Goal: Transaction & Acquisition: Purchase product/service

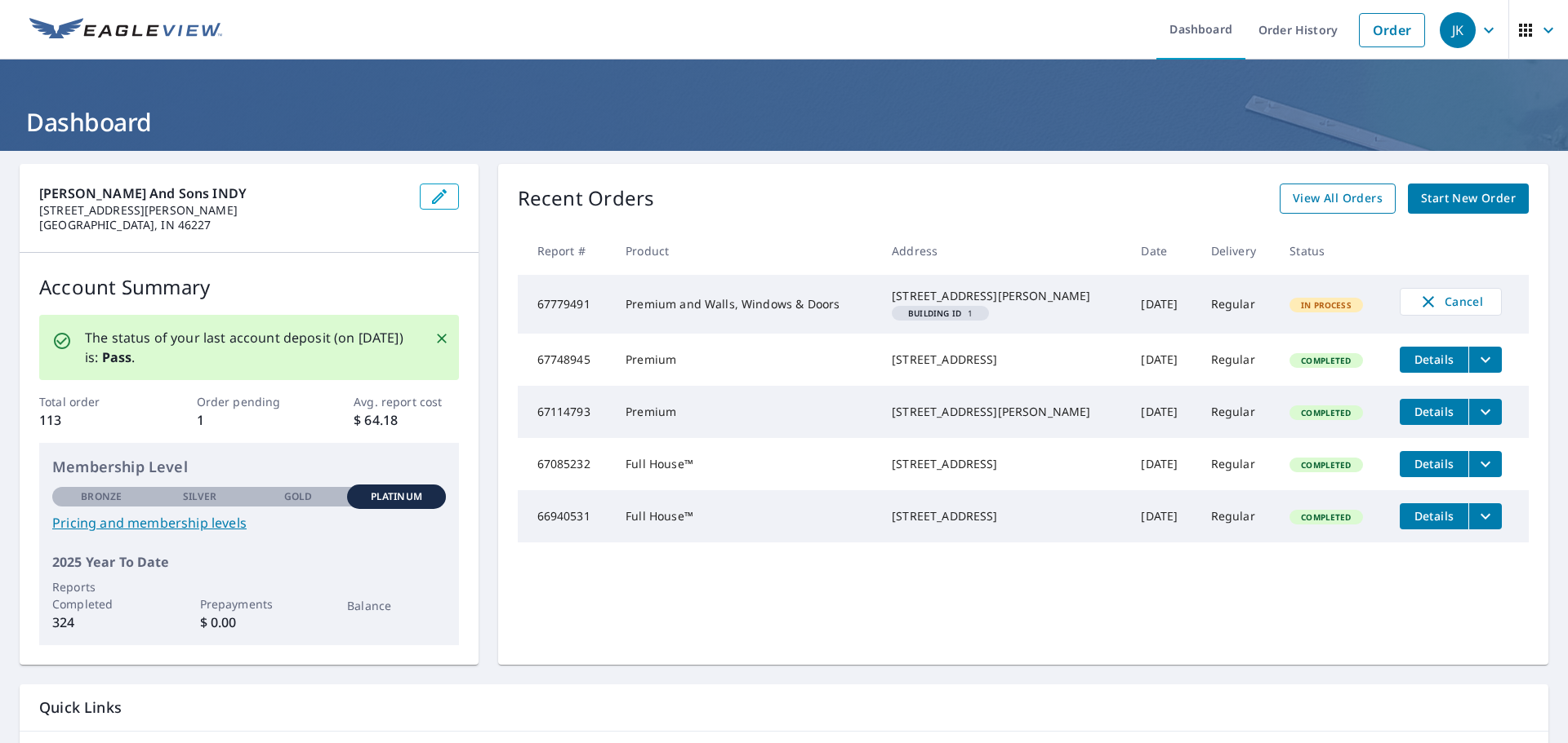
click at [1332, 194] on span "View All Orders" at bounding box center [1337, 199] width 90 height 21
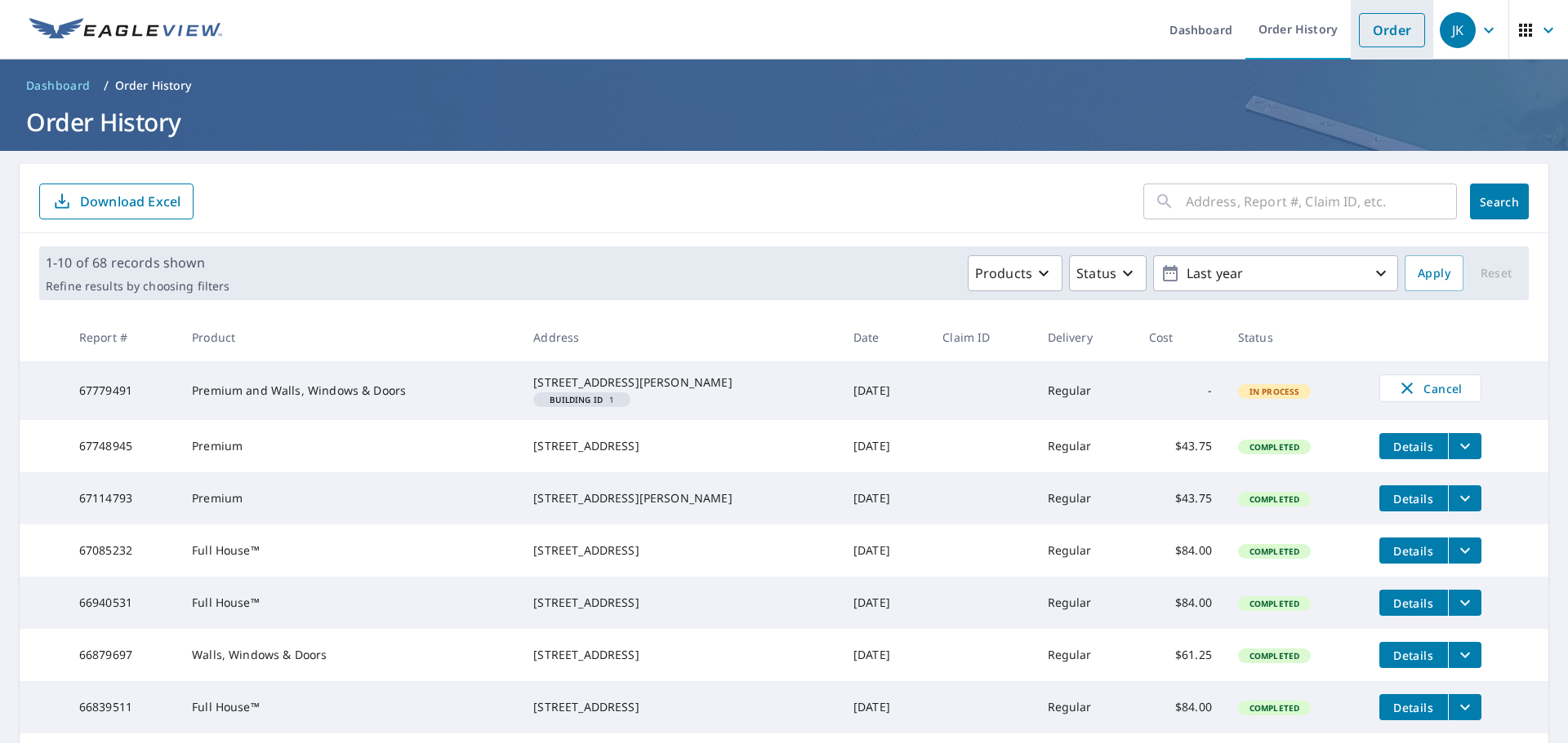
click at [1365, 38] on link "Order" at bounding box center [1391, 30] width 66 height 34
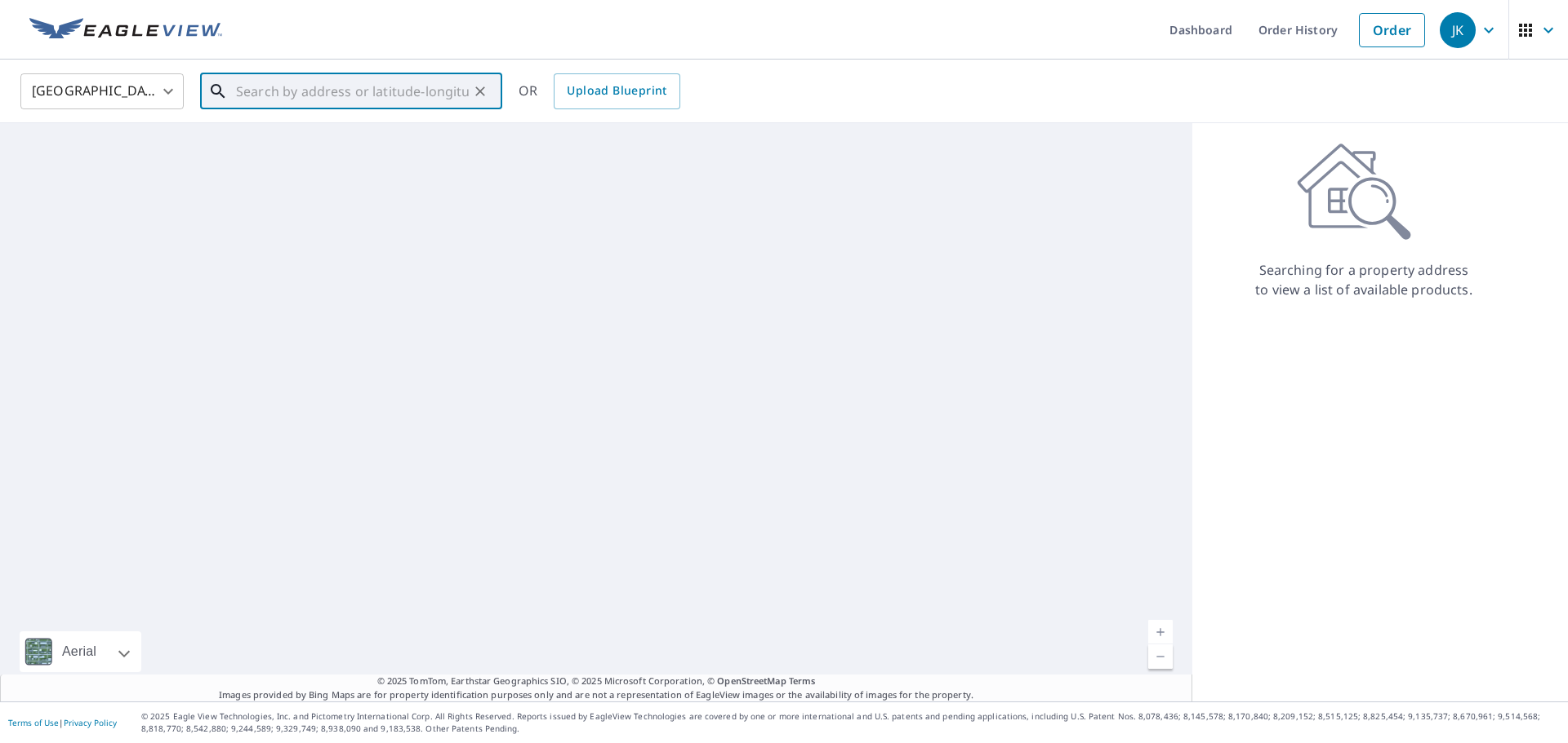
click at [292, 95] on input "text" at bounding box center [352, 92] width 232 height 45
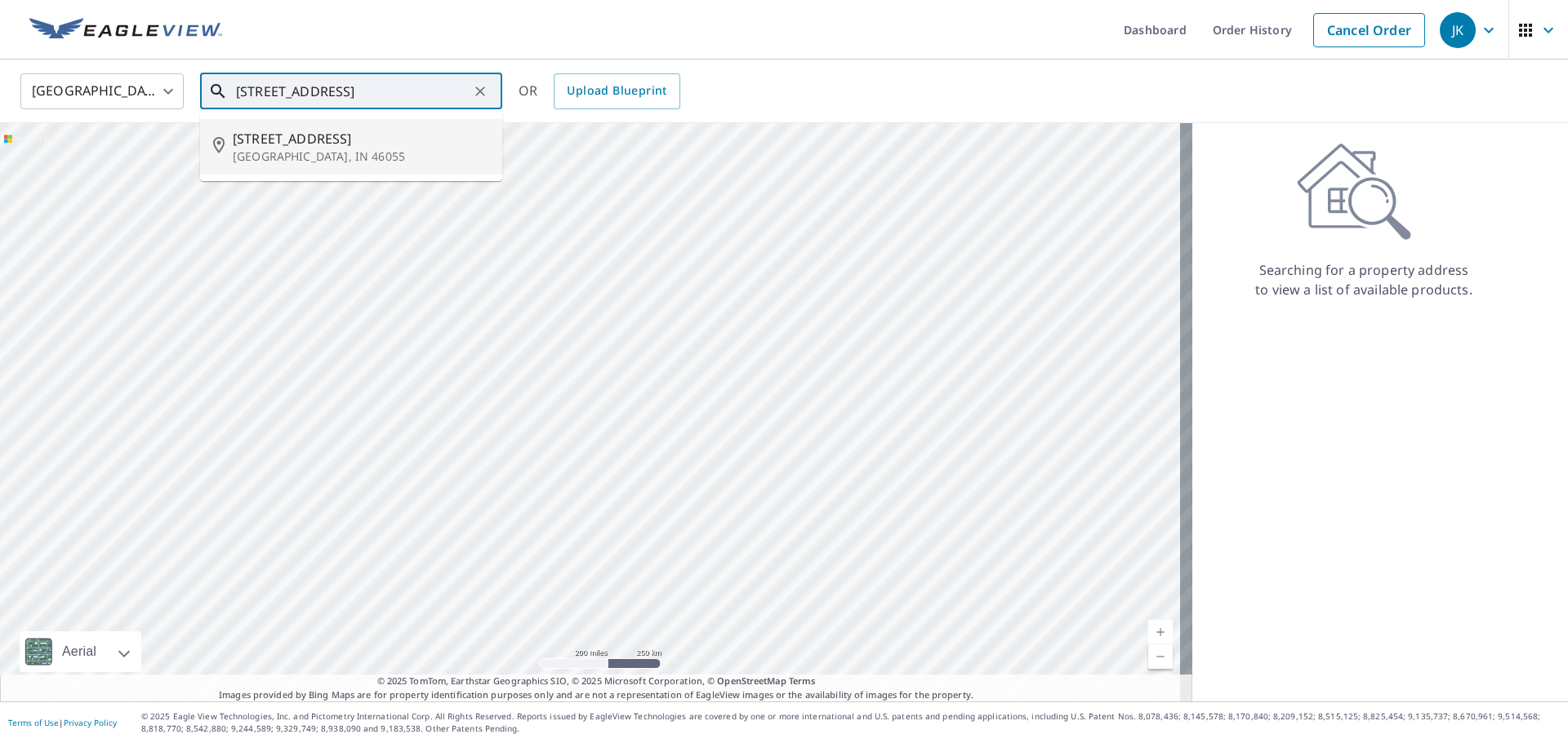
click at [300, 148] on p "[GEOGRAPHIC_DATA], IN 46055" at bounding box center [360, 156] width 256 height 16
type input "[STREET_ADDRESS][PERSON_NAME]"
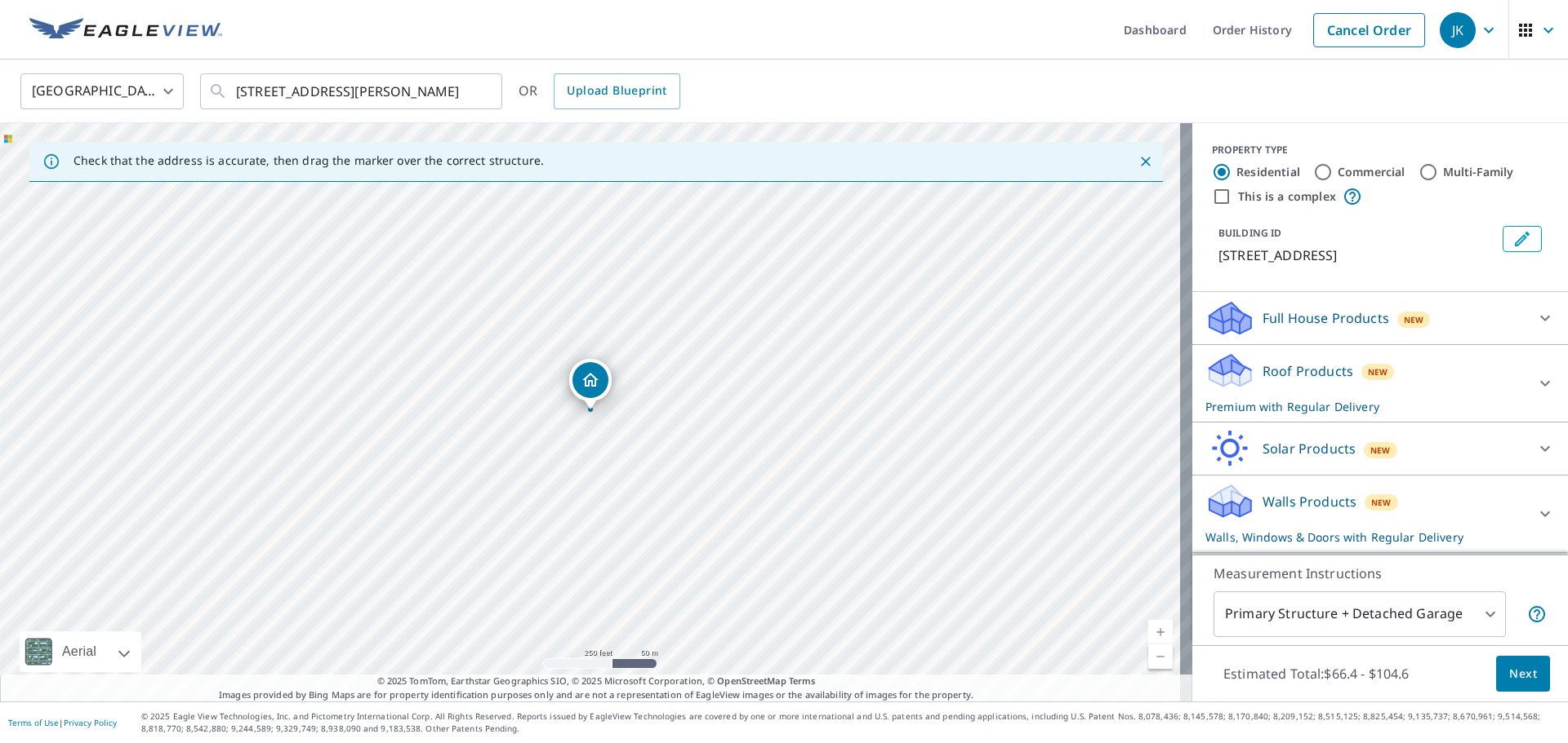
click at [1535, 394] on icon at bounding box center [1544, 383] width 20 height 20
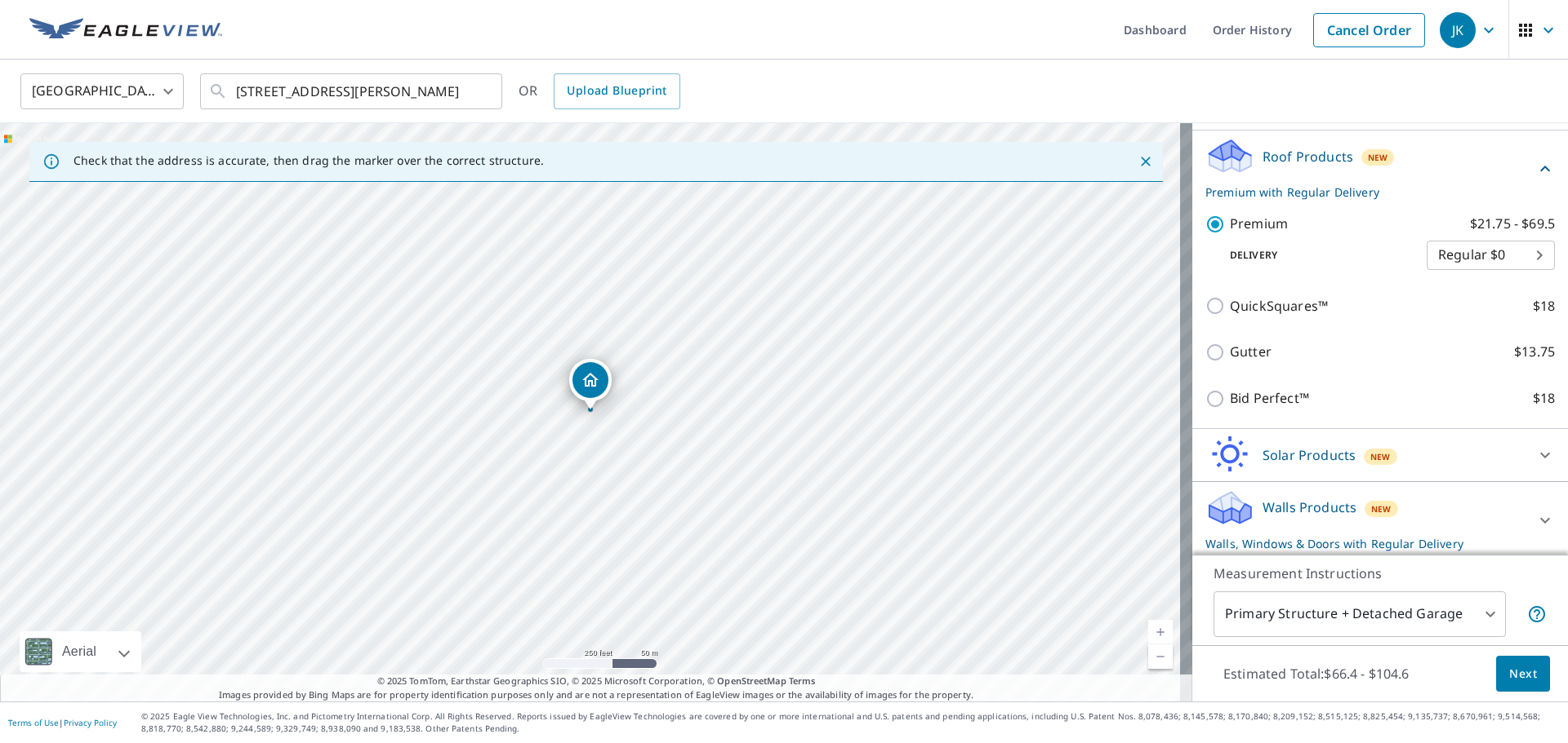
scroll to position [239, 0]
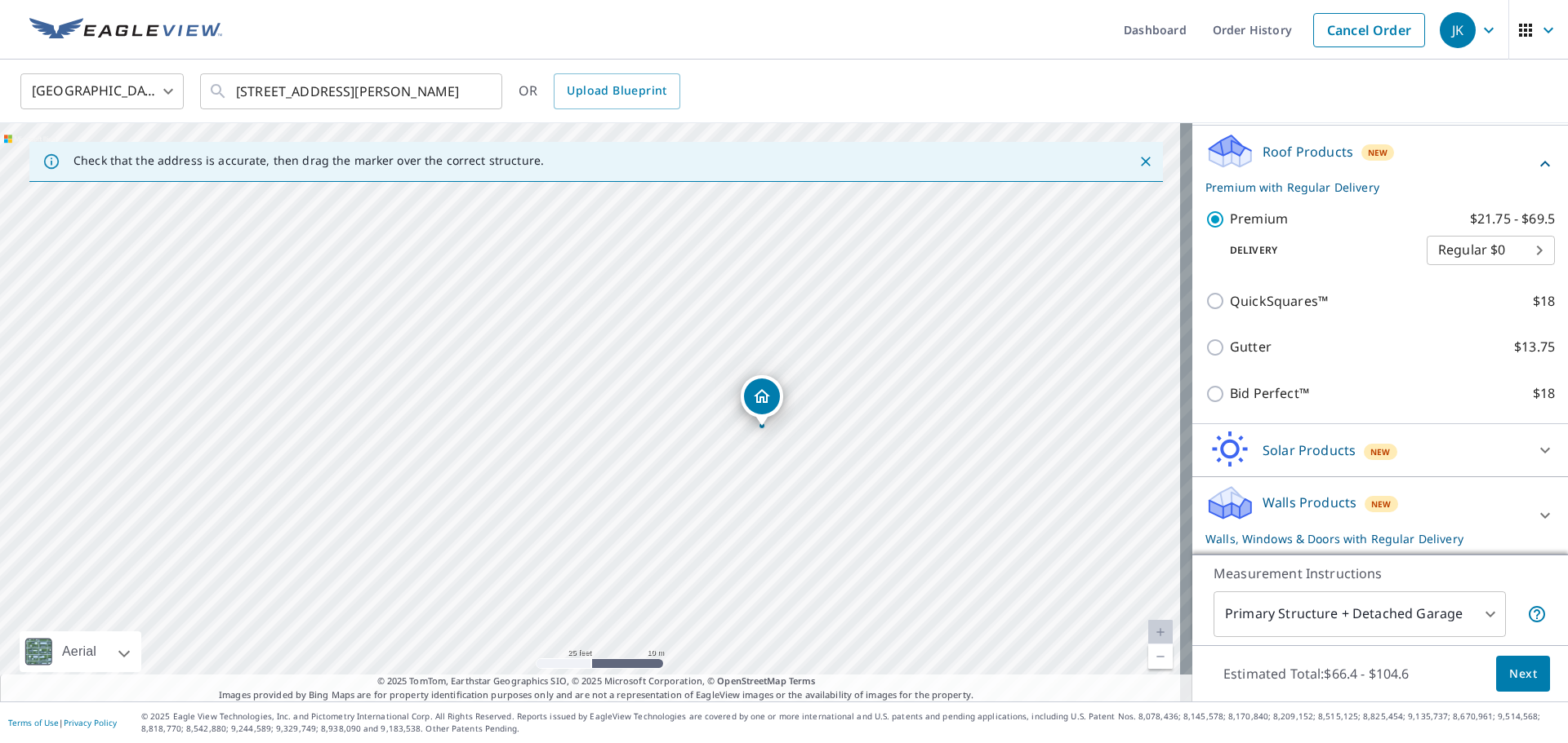
click at [1495, 605] on div "Primary Structure + Detached Garage 1 ​" at bounding box center [1379, 615] width 333 height 45
click at [1484, 611] on body "JK JK Dashboard Order History Cancel Order JK [GEOGRAPHIC_DATA] [GEOGRAPHIC_DAT…" at bounding box center [784, 371] width 1568 height 743
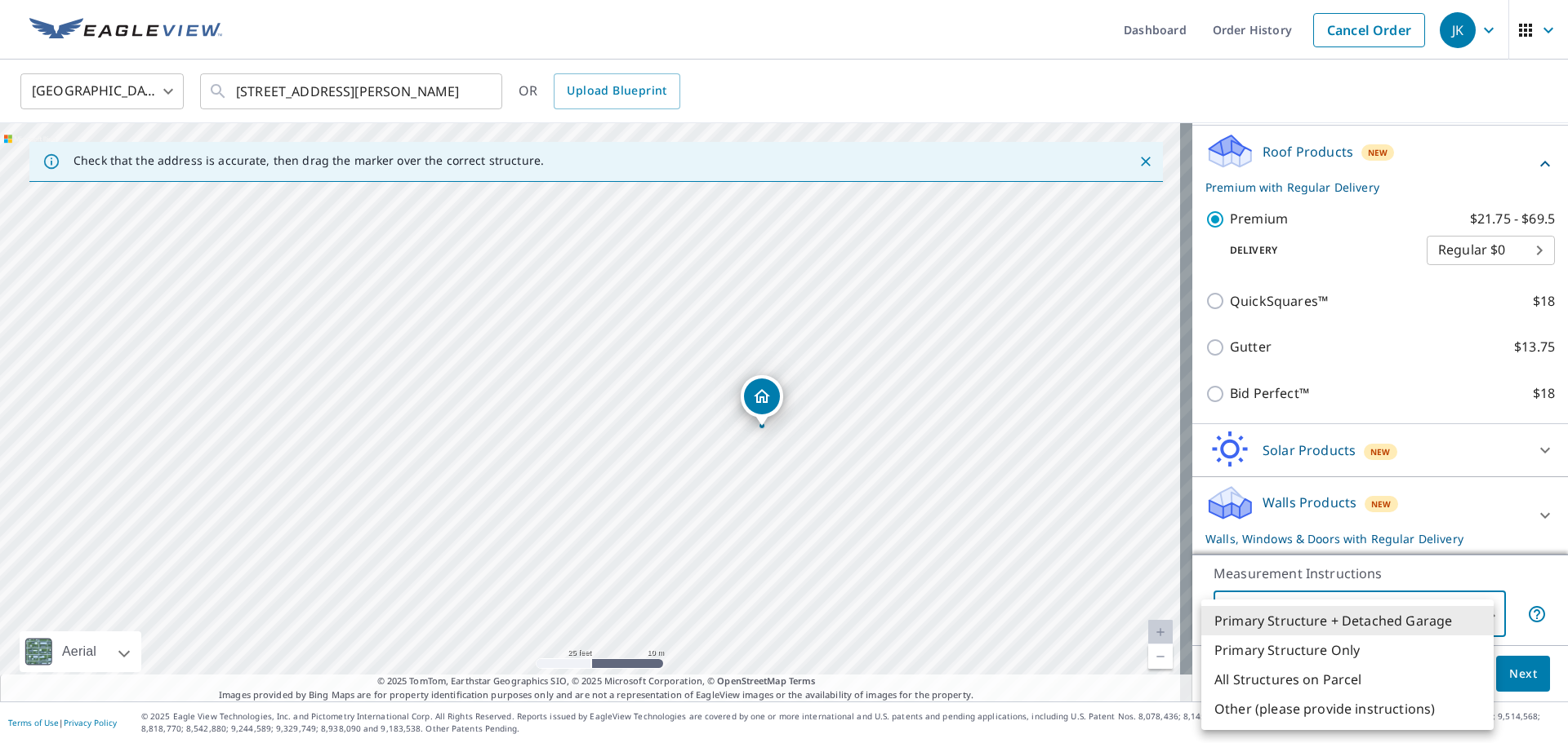
click at [1406, 625] on li "Primary Structure + Detached Garage" at bounding box center [1347, 620] width 292 height 29
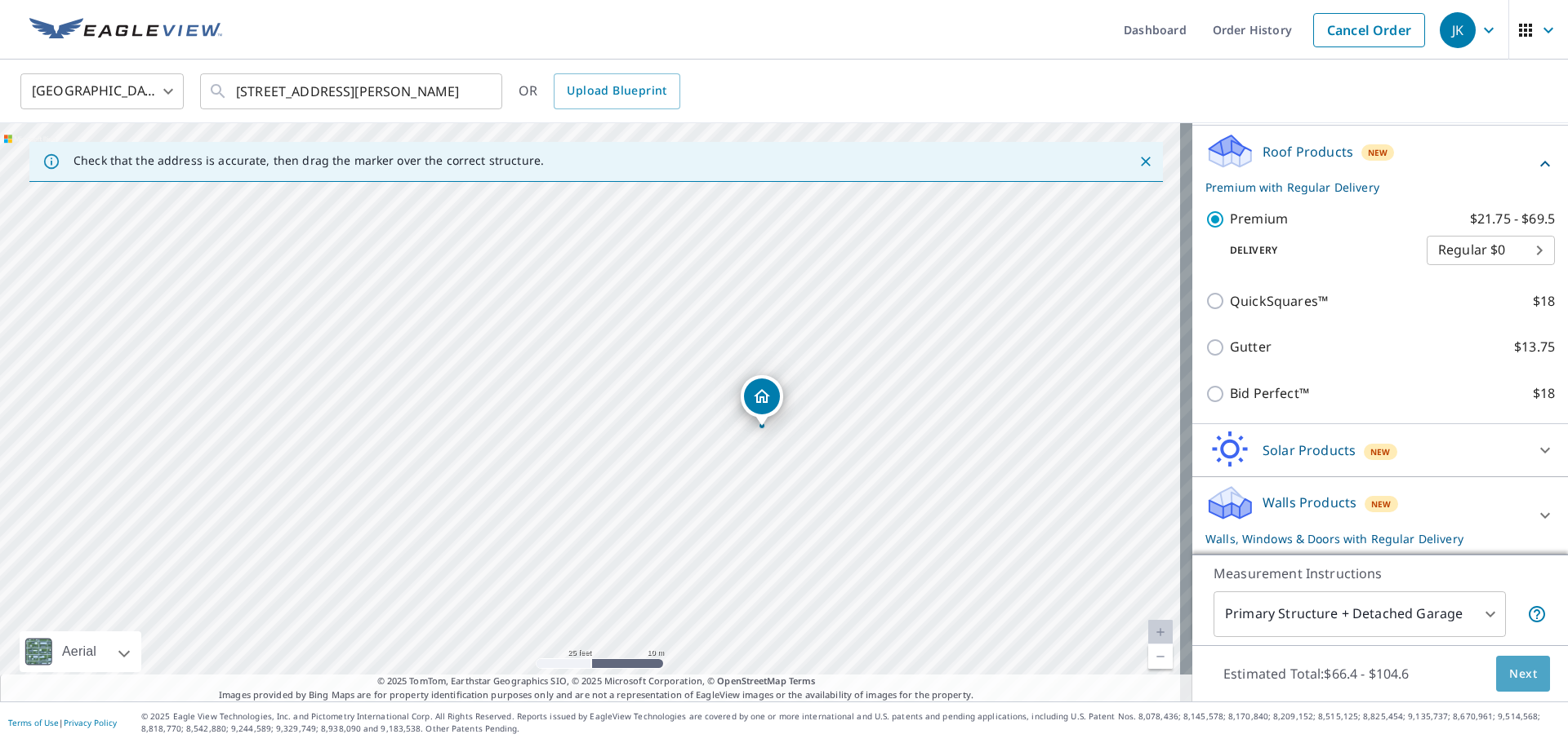
click at [1508, 676] on span "Next" at bounding box center [1522, 675] width 27 height 21
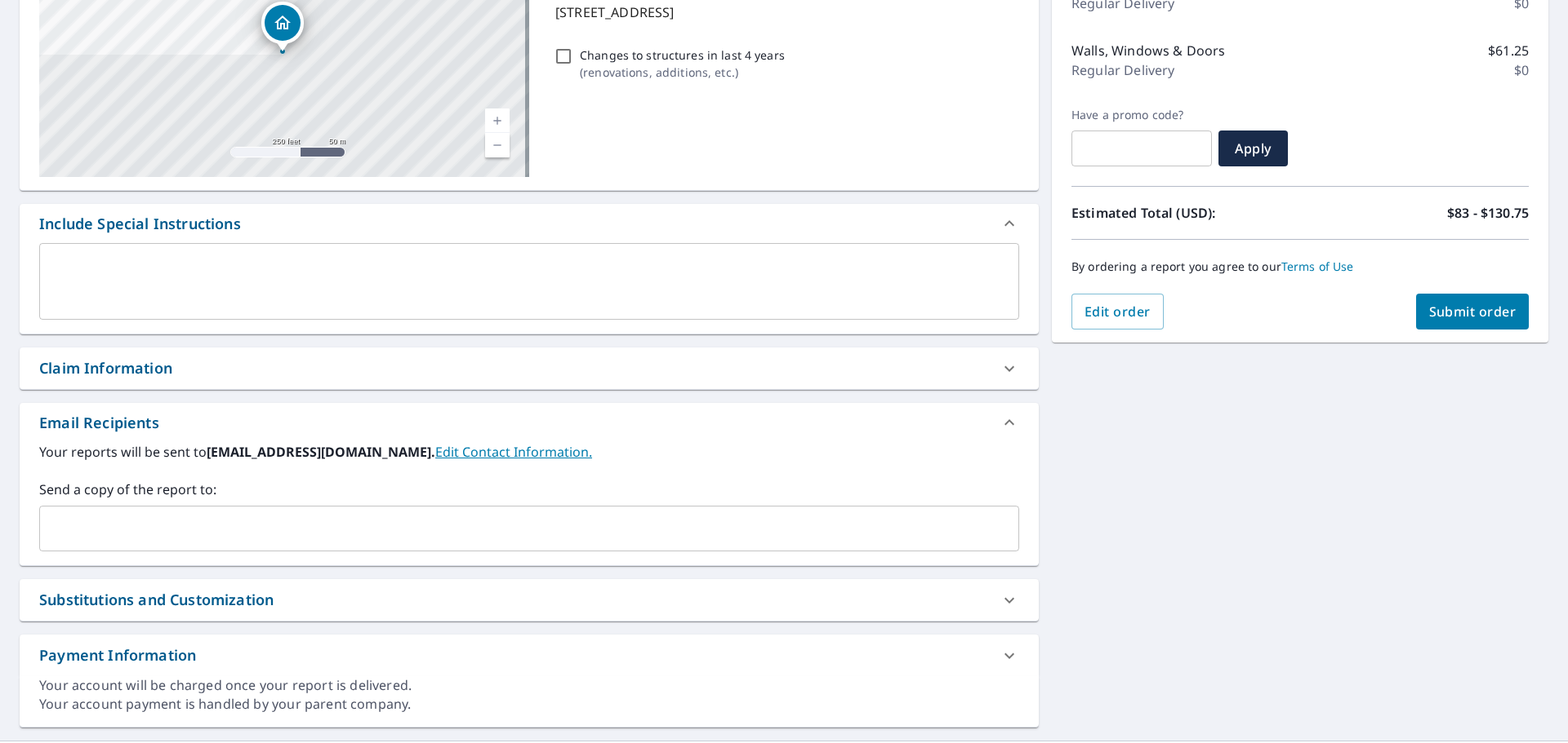
scroll to position [284, 0]
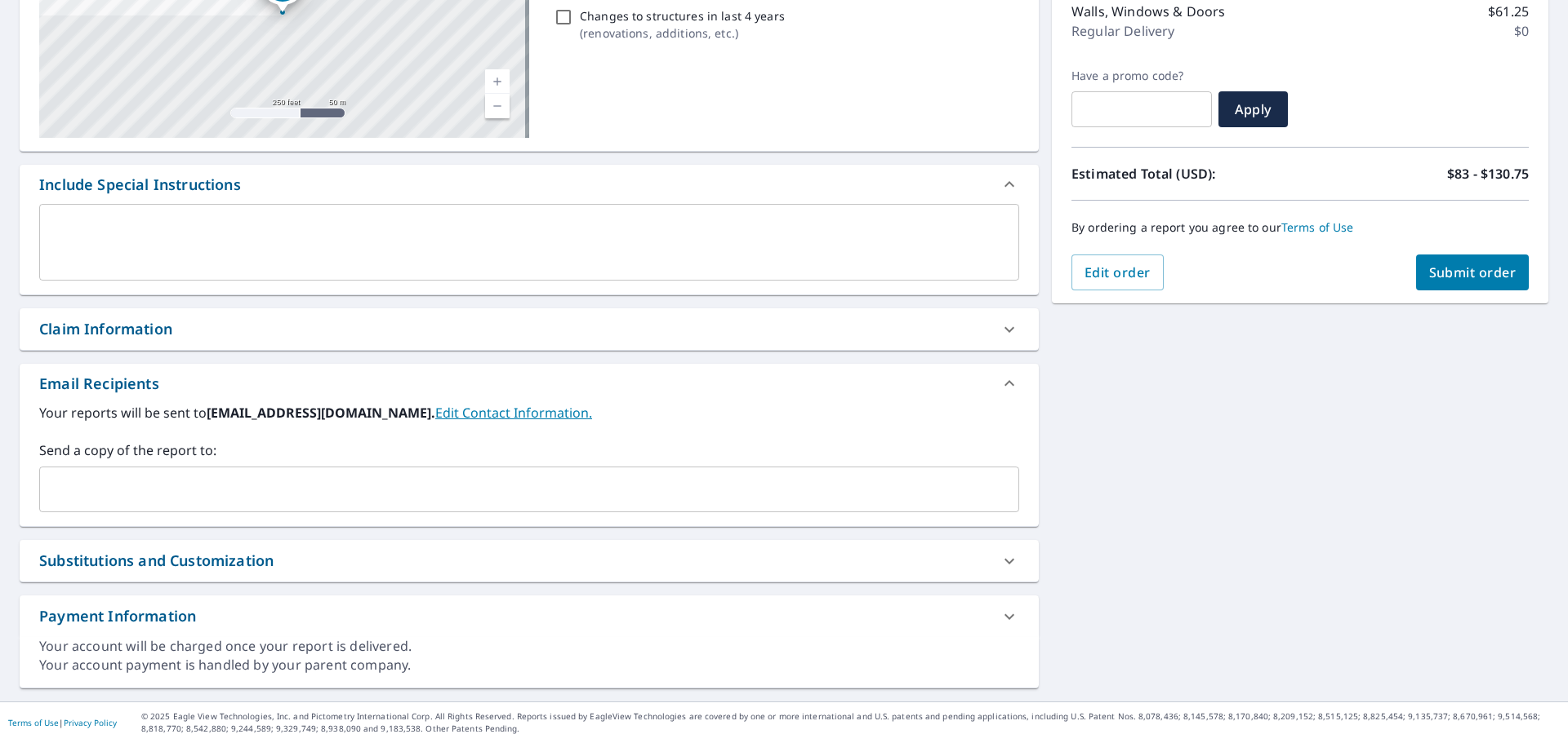
click at [276, 498] on input "text" at bounding box center [517, 489] width 941 height 31
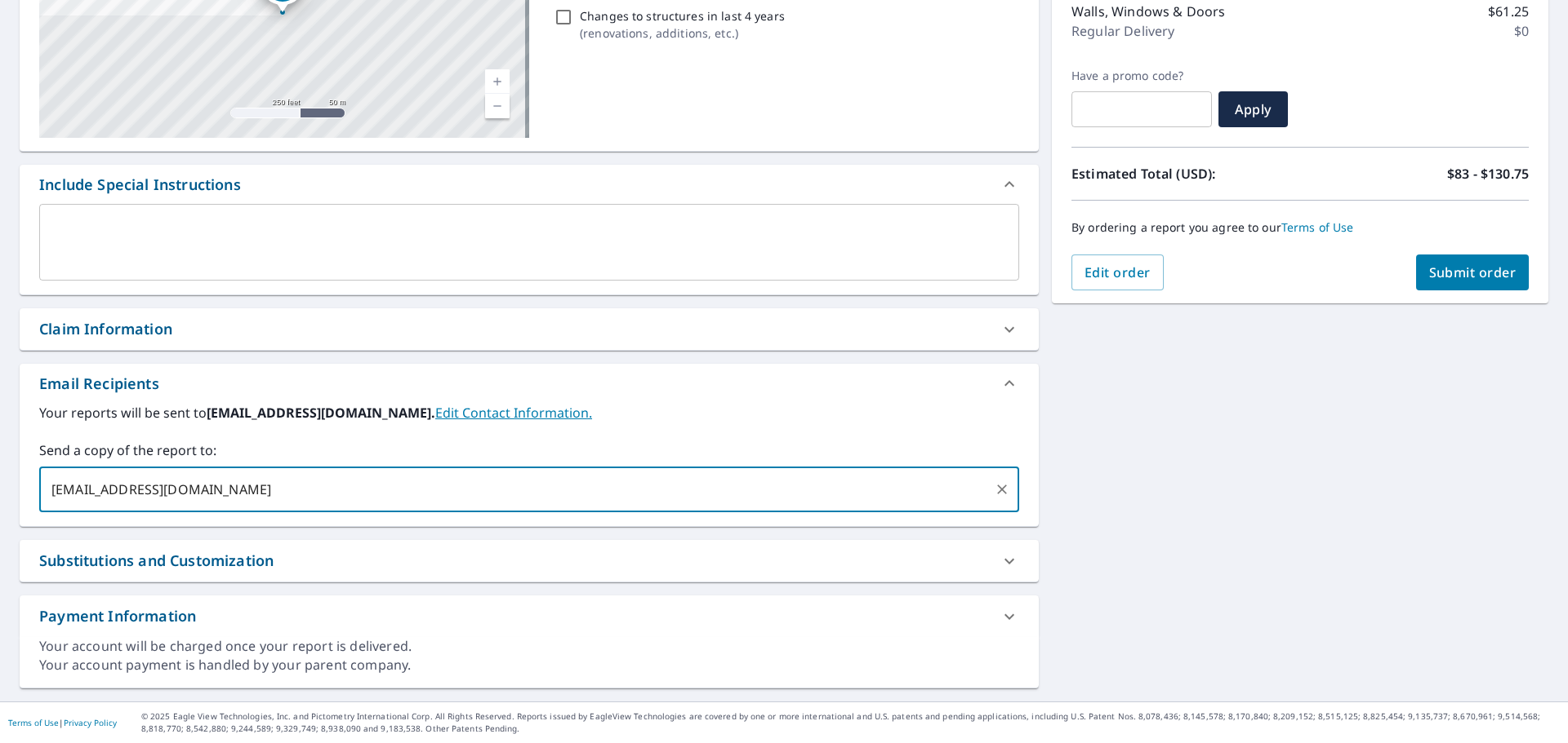
type input "[EMAIL_ADDRESS][DOMAIN_NAME]"
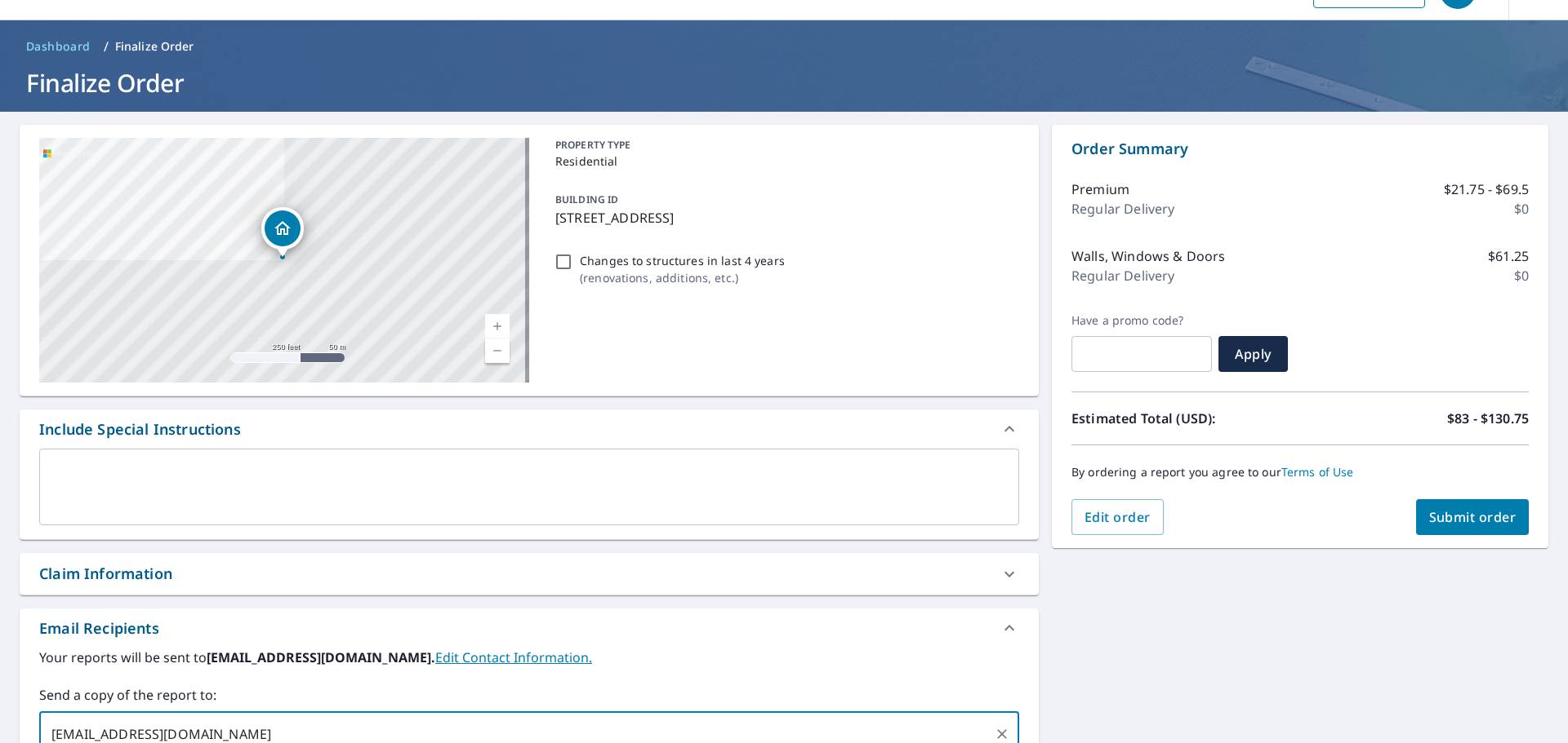
scroll to position [0, 0]
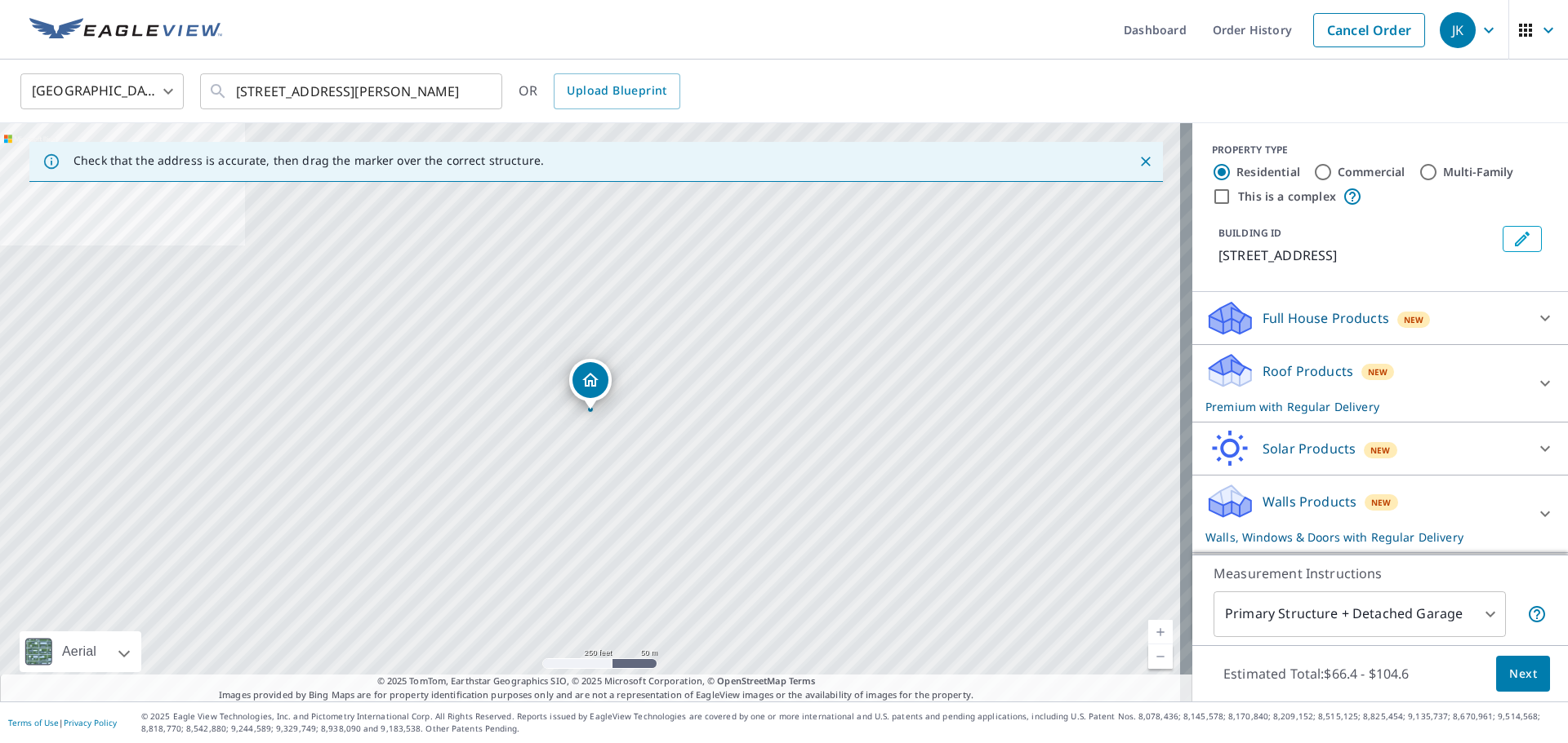
click at [1535, 328] on icon at bounding box center [1544, 318] width 20 height 20
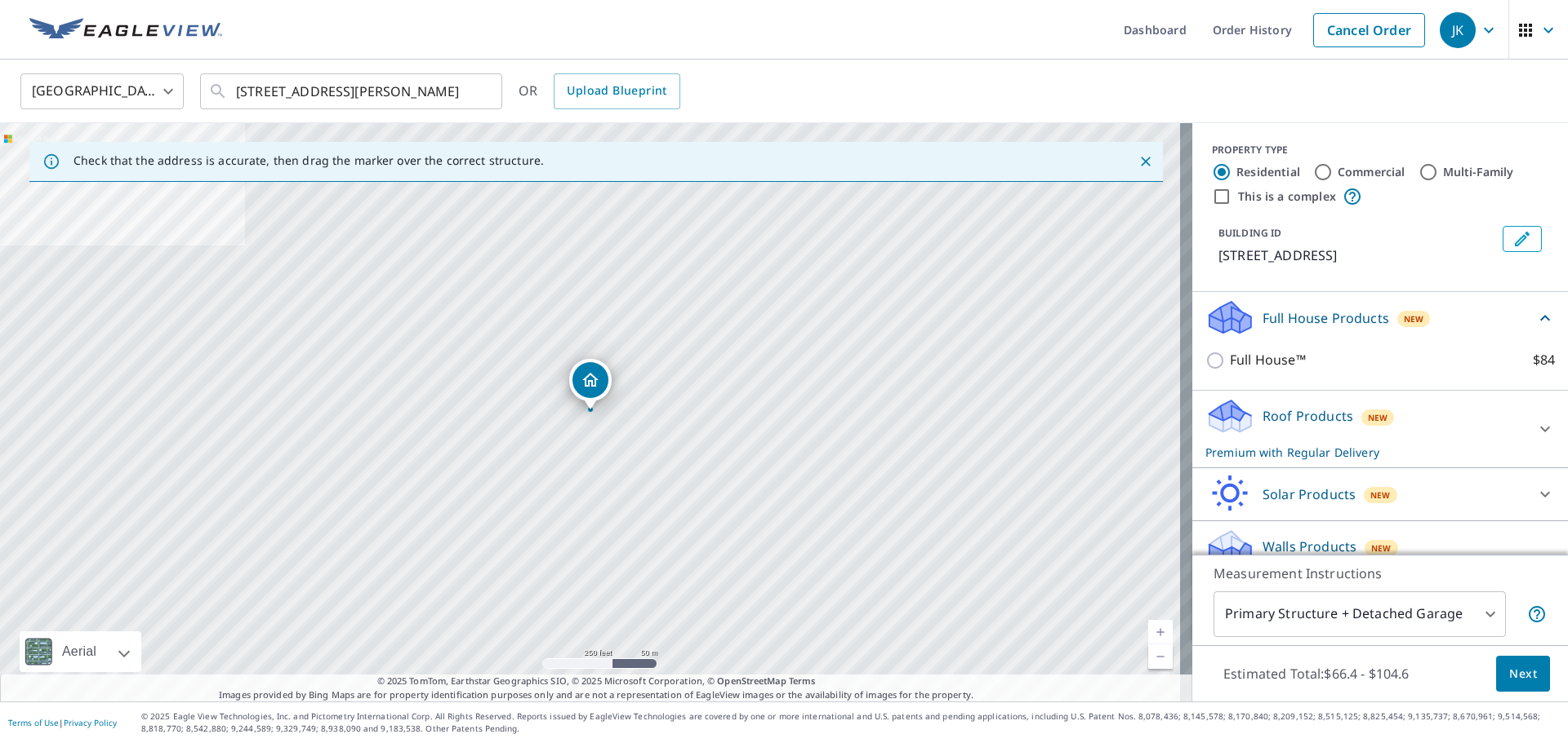
scroll to position [63, 0]
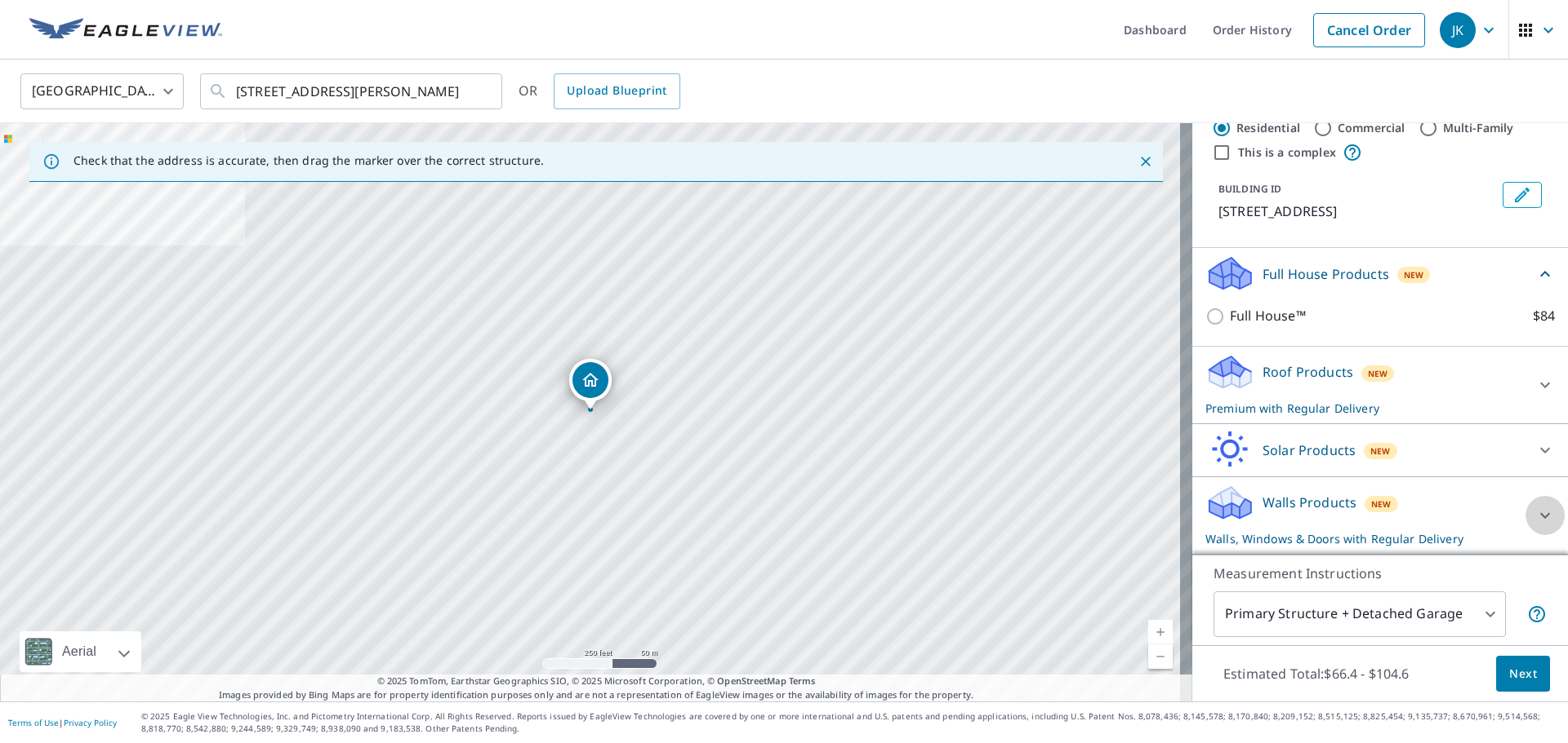
click at [1535, 510] on icon at bounding box center [1544, 515] width 20 height 20
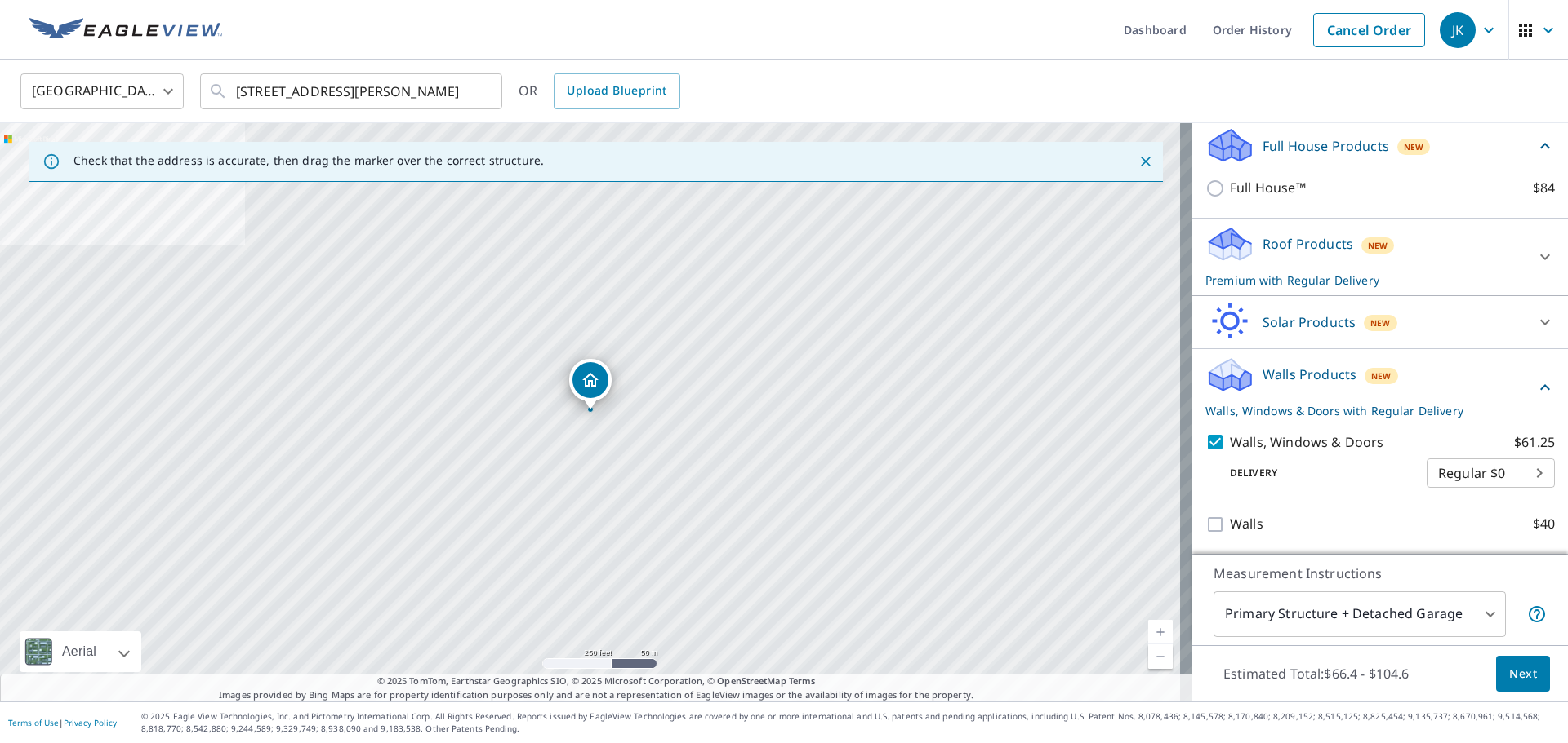
scroll to position [192, 0]
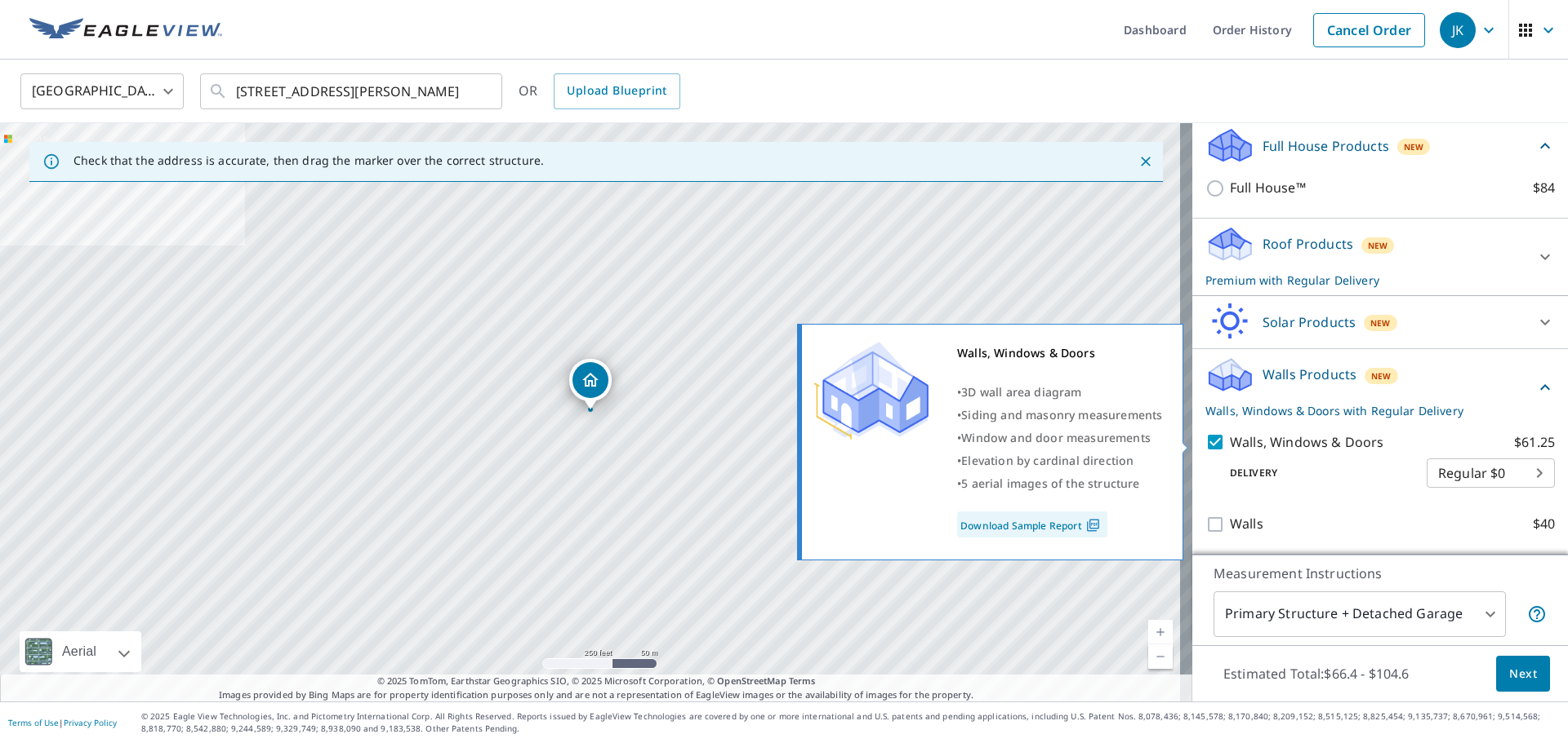
click at [1205, 441] on input "Walls, Windows & Doors $61.25" at bounding box center [1218, 442] width 25 height 20
checkbox input "false"
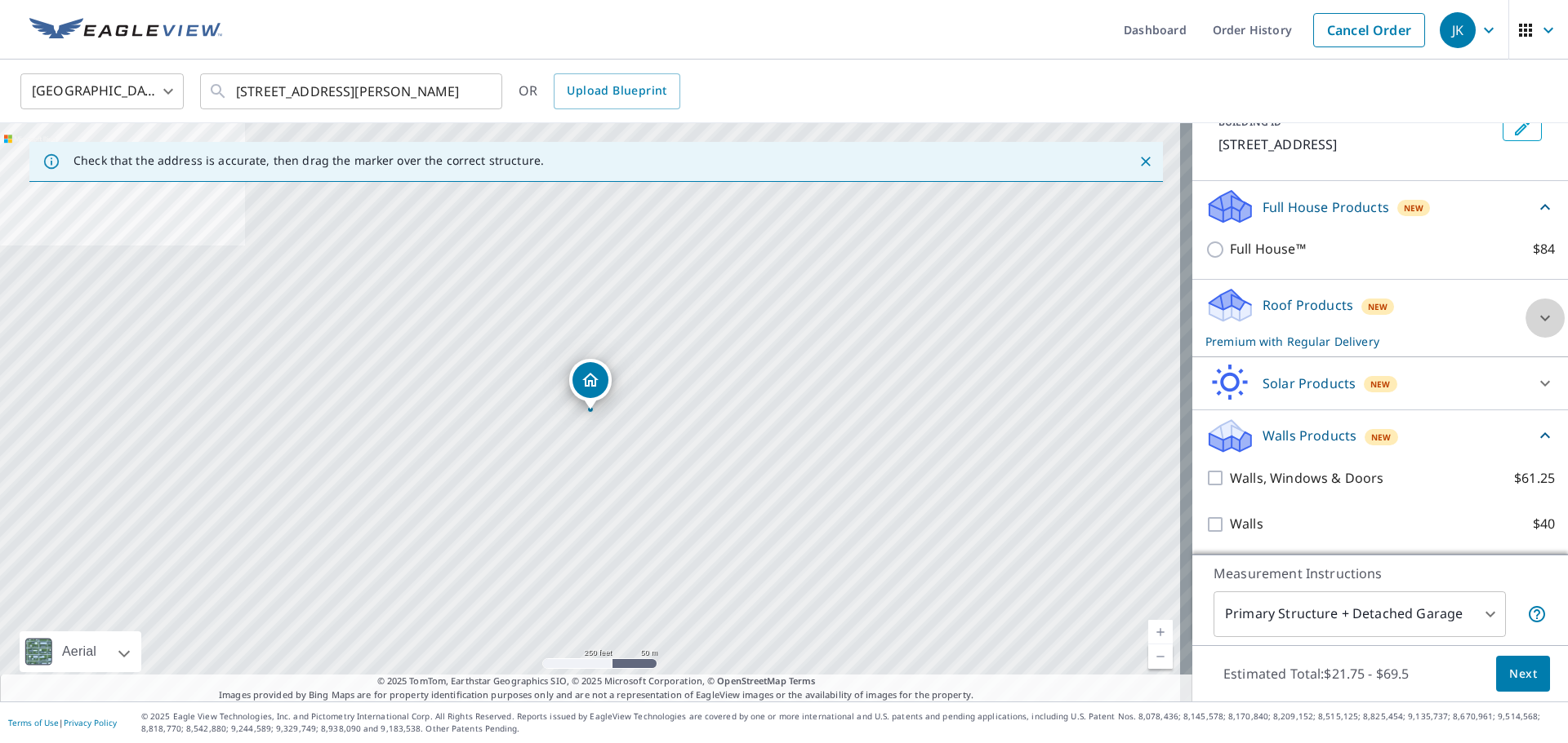
click at [1535, 317] on icon at bounding box center [1544, 318] width 20 height 20
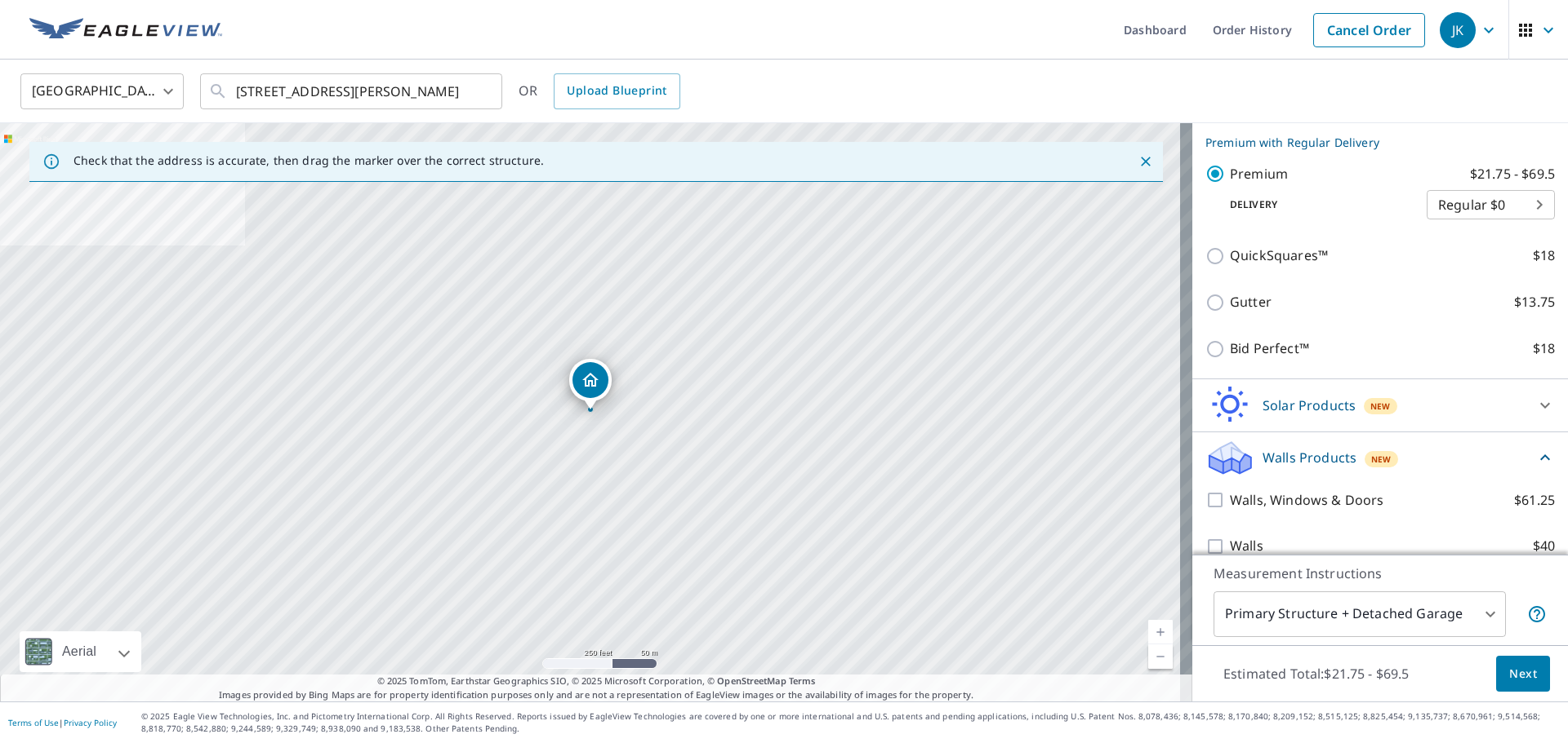
scroll to position [352, 0]
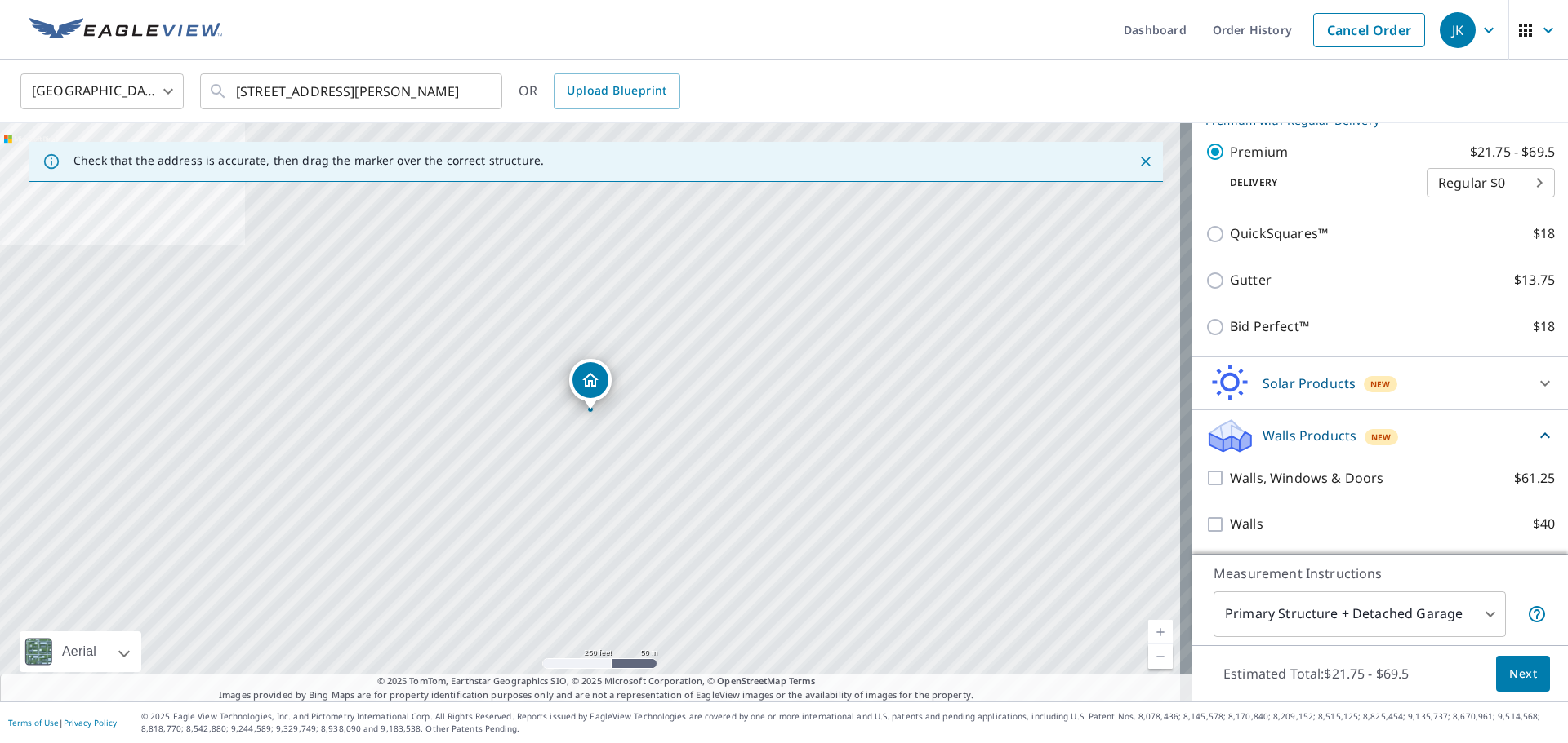
click at [1508, 667] on span "Next" at bounding box center [1522, 675] width 27 height 21
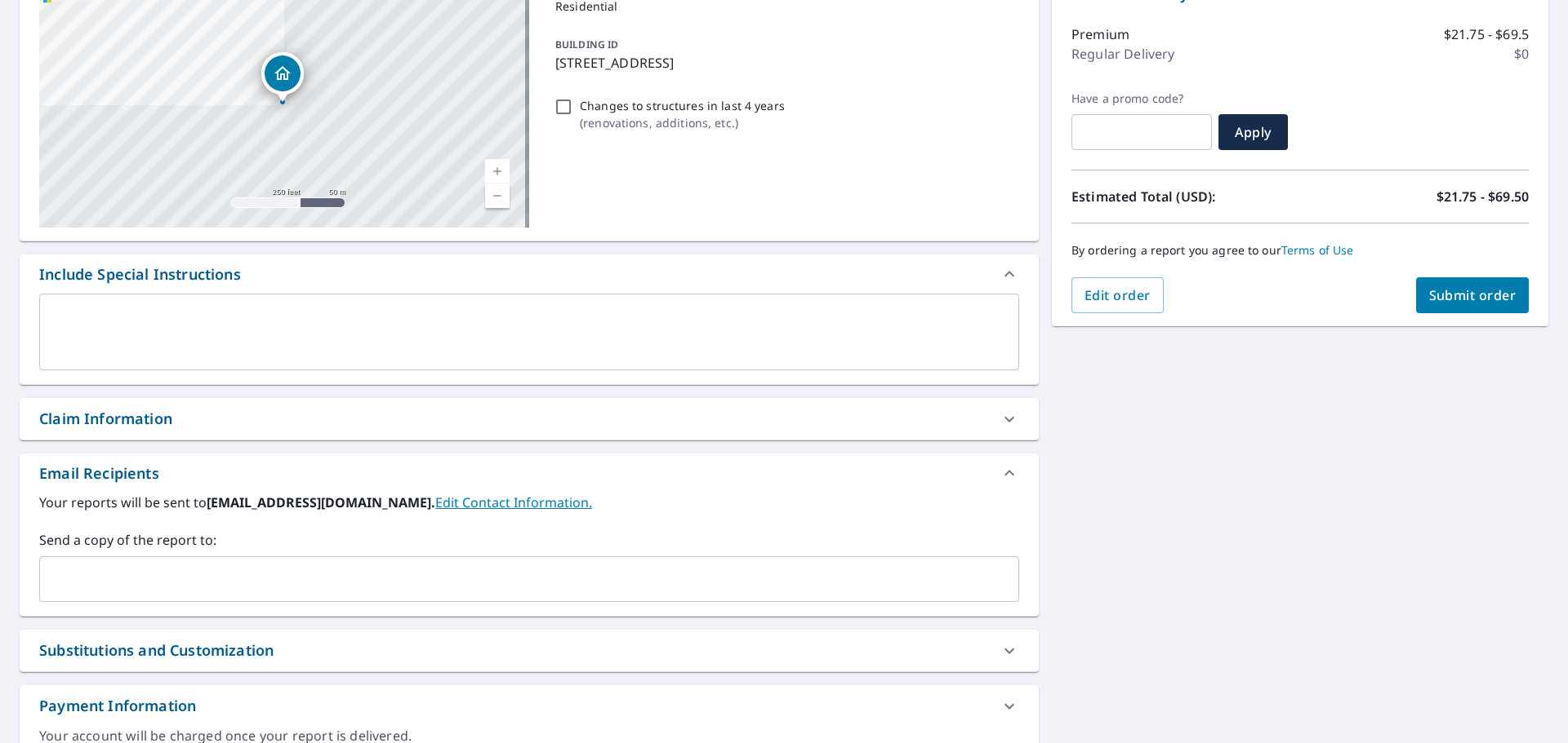
scroll to position [245, 0]
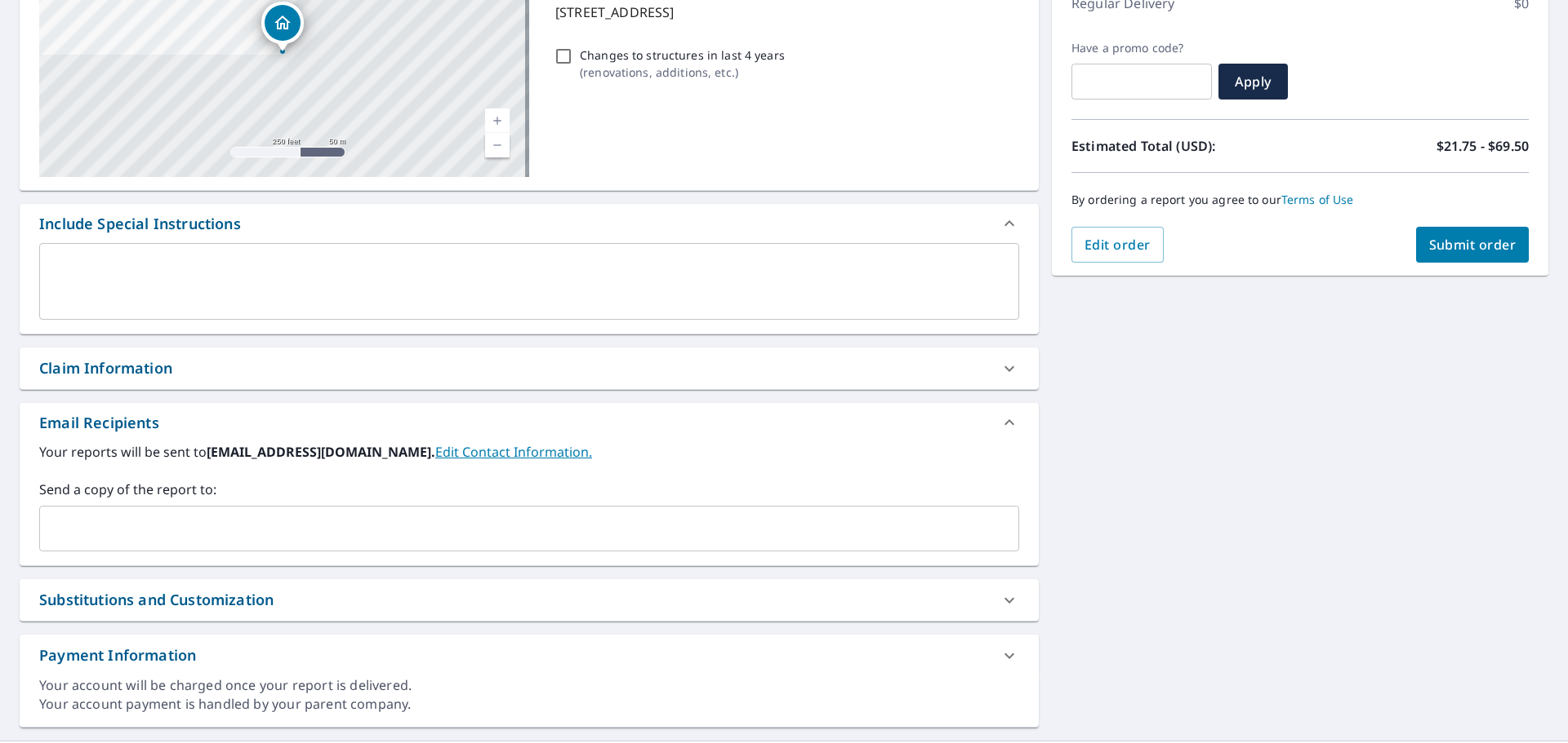
click at [183, 541] on input "text" at bounding box center [517, 529] width 941 height 31
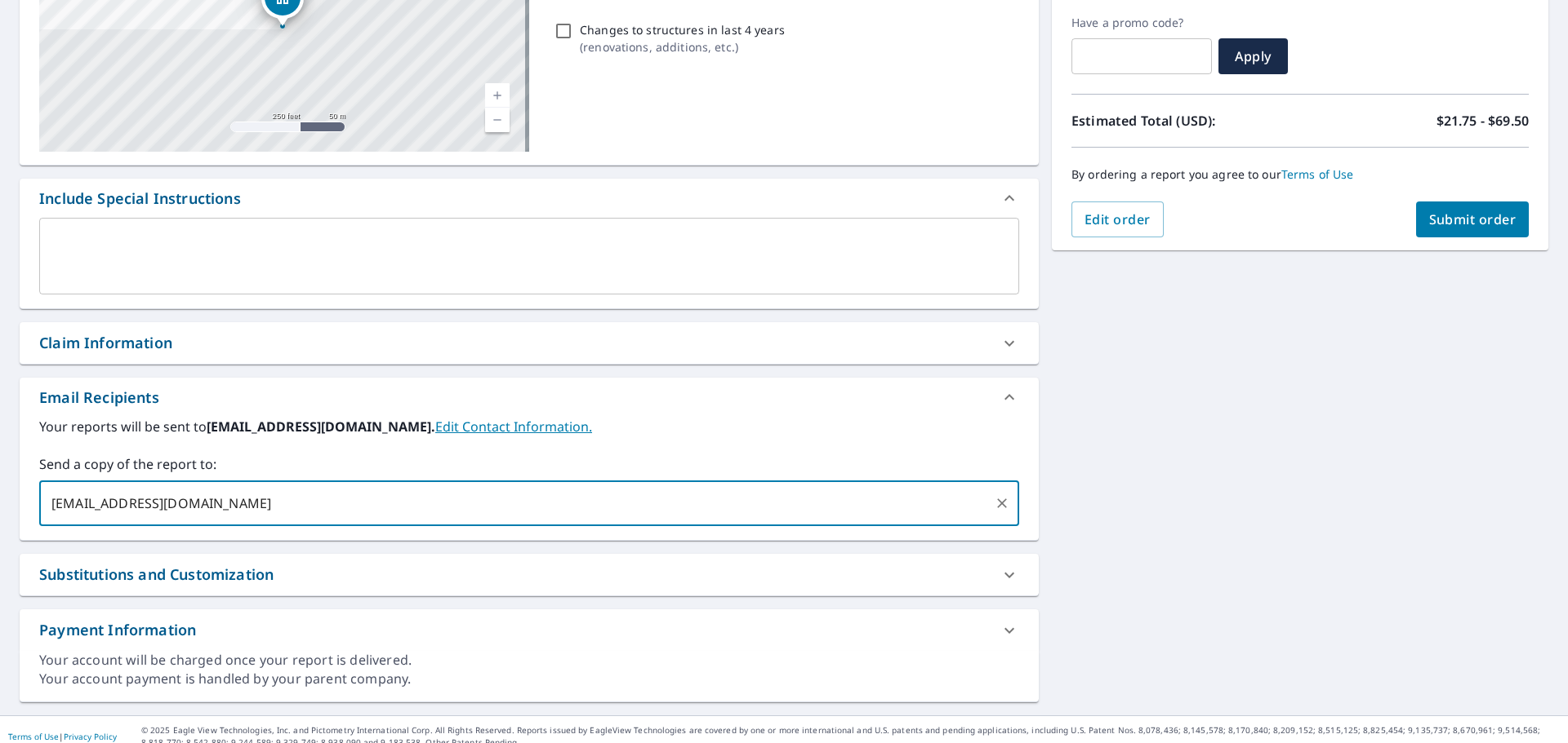
scroll to position [284, 0]
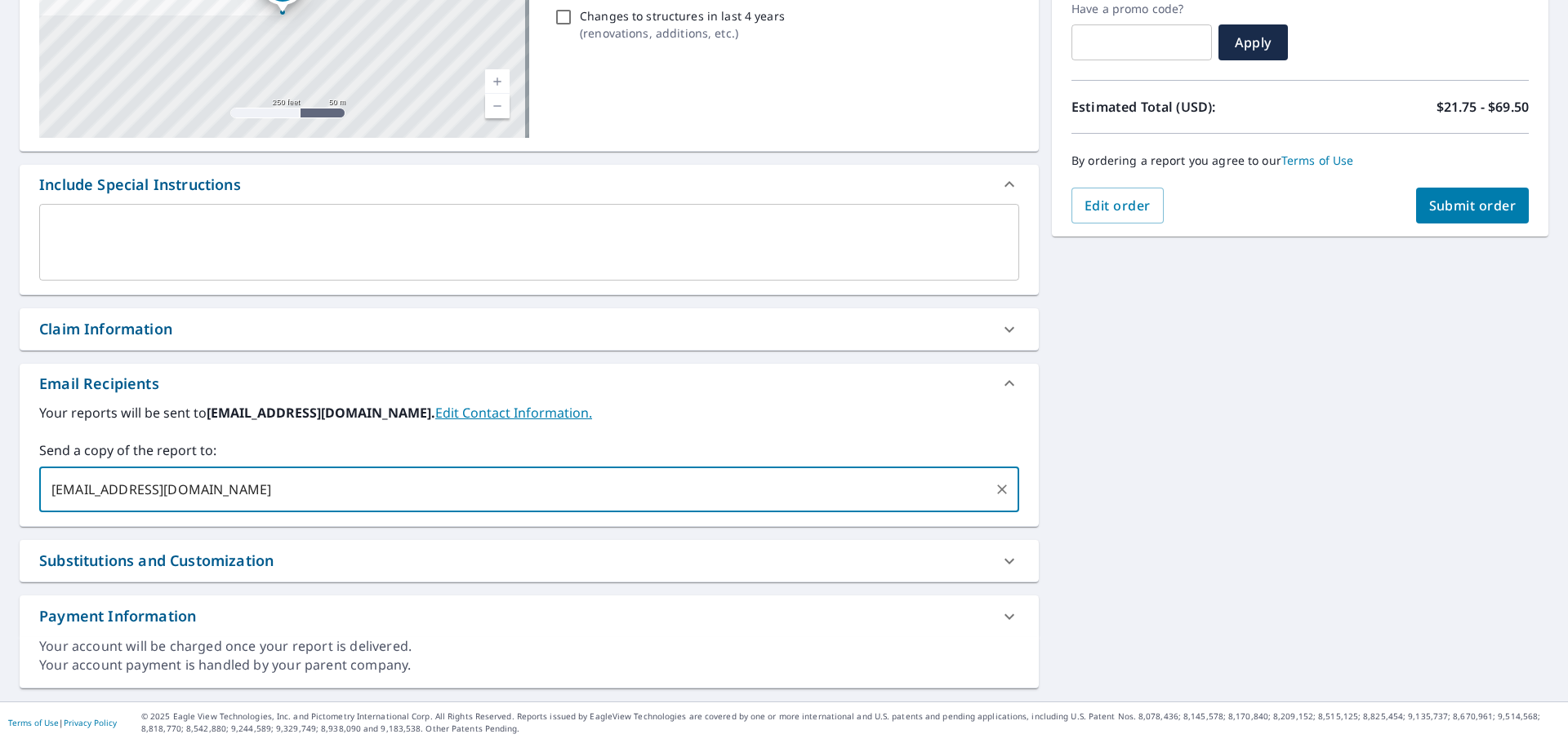
type input "[EMAIL_ADDRESS][DOMAIN_NAME]"
click at [956, 556] on div "Substitutions and Customization" at bounding box center [514, 561] width 950 height 22
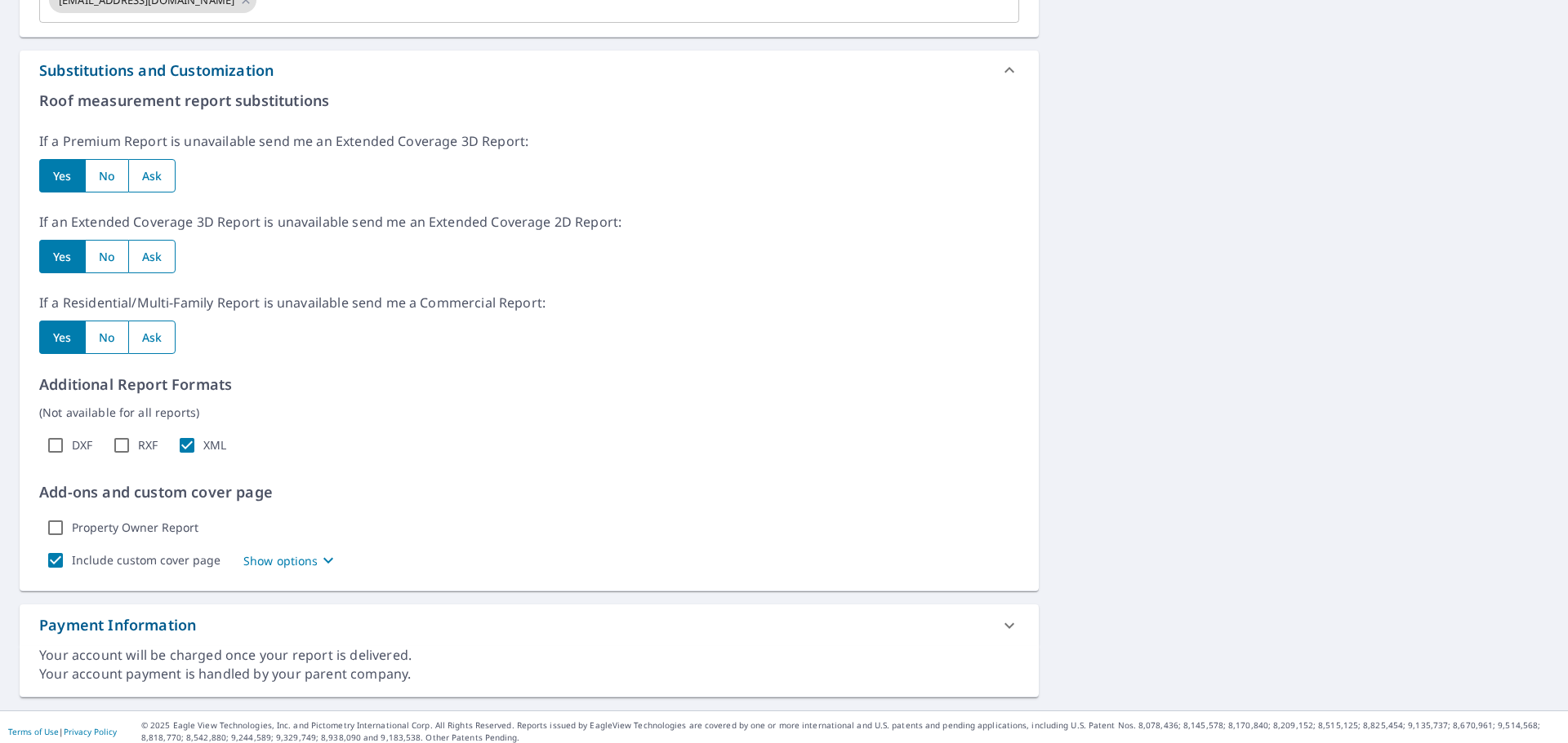
scroll to position [783, 0]
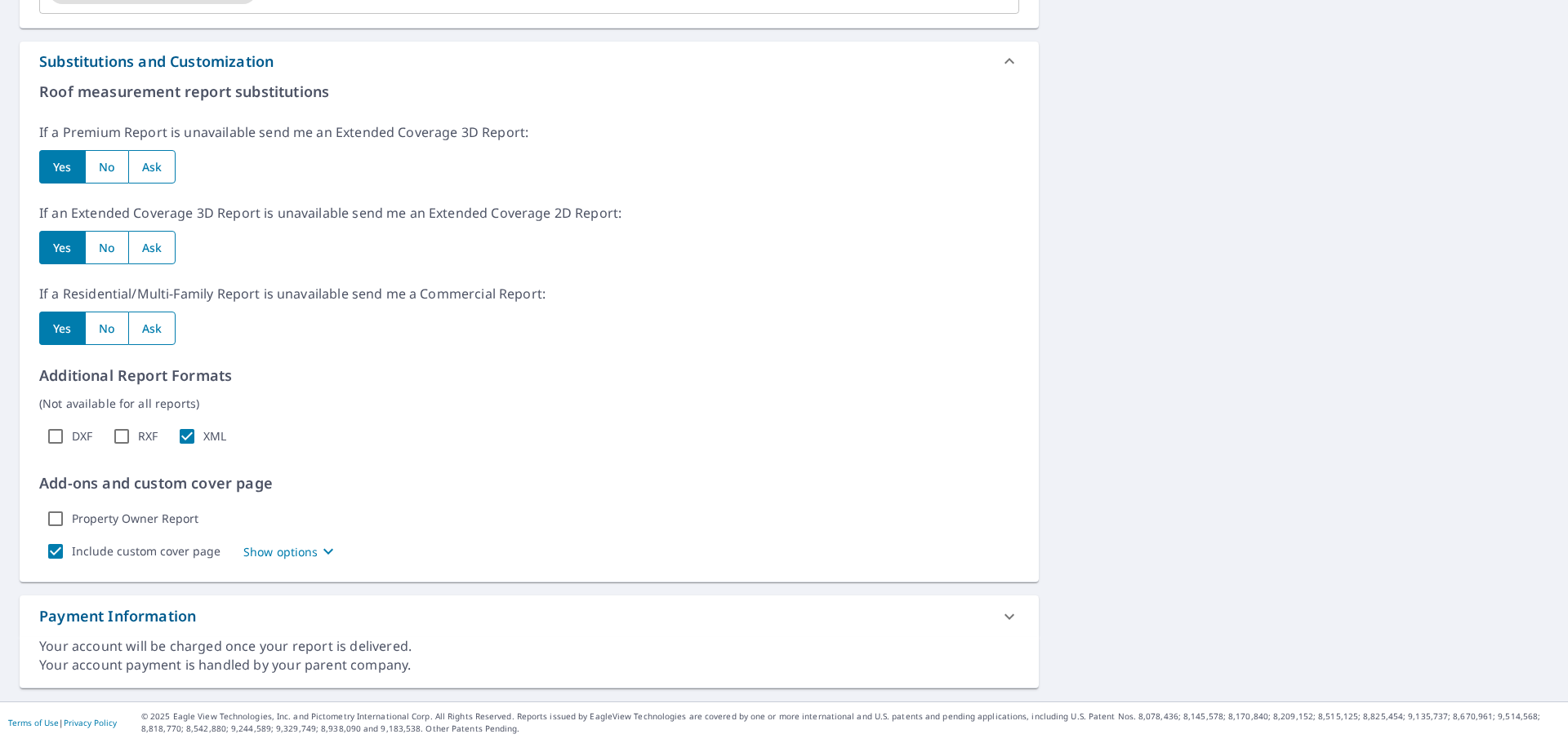
click at [959, 616] on div "Payment Information" at bounding box center [514, 616] width 950 height 22
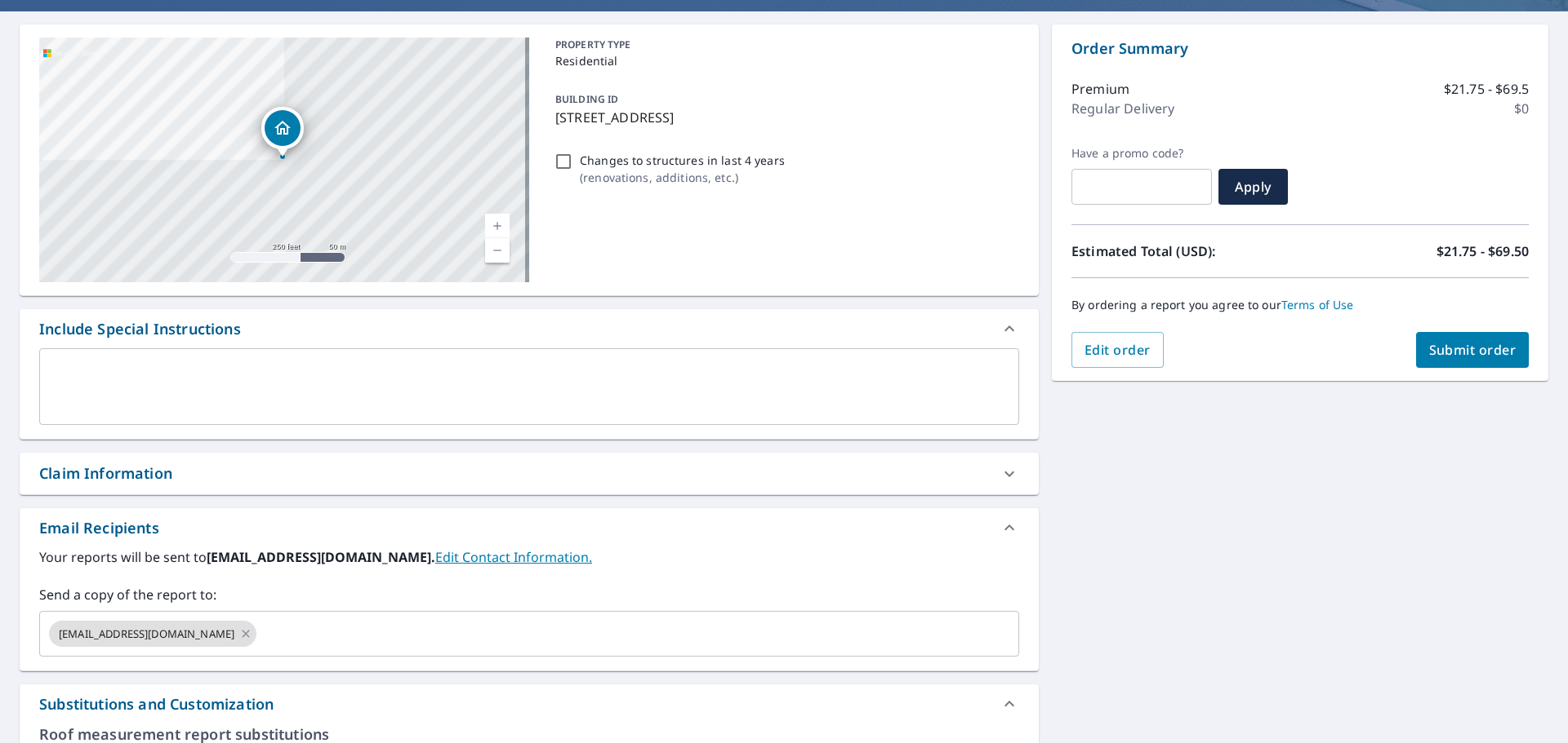
scroll to position [0, 0]
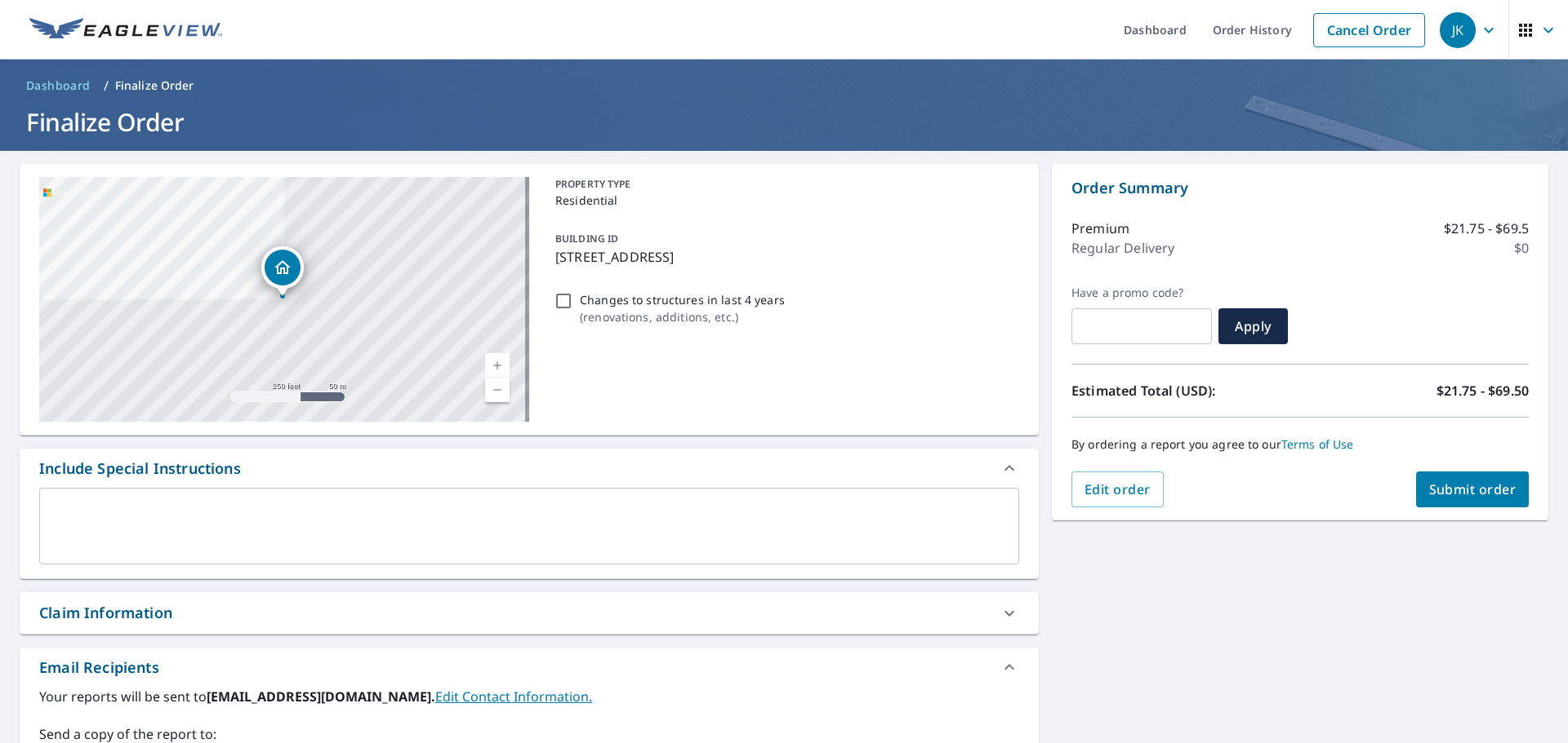
click at [1001, 605] on icon at bounding box center [1009, 614] width 20 height 20
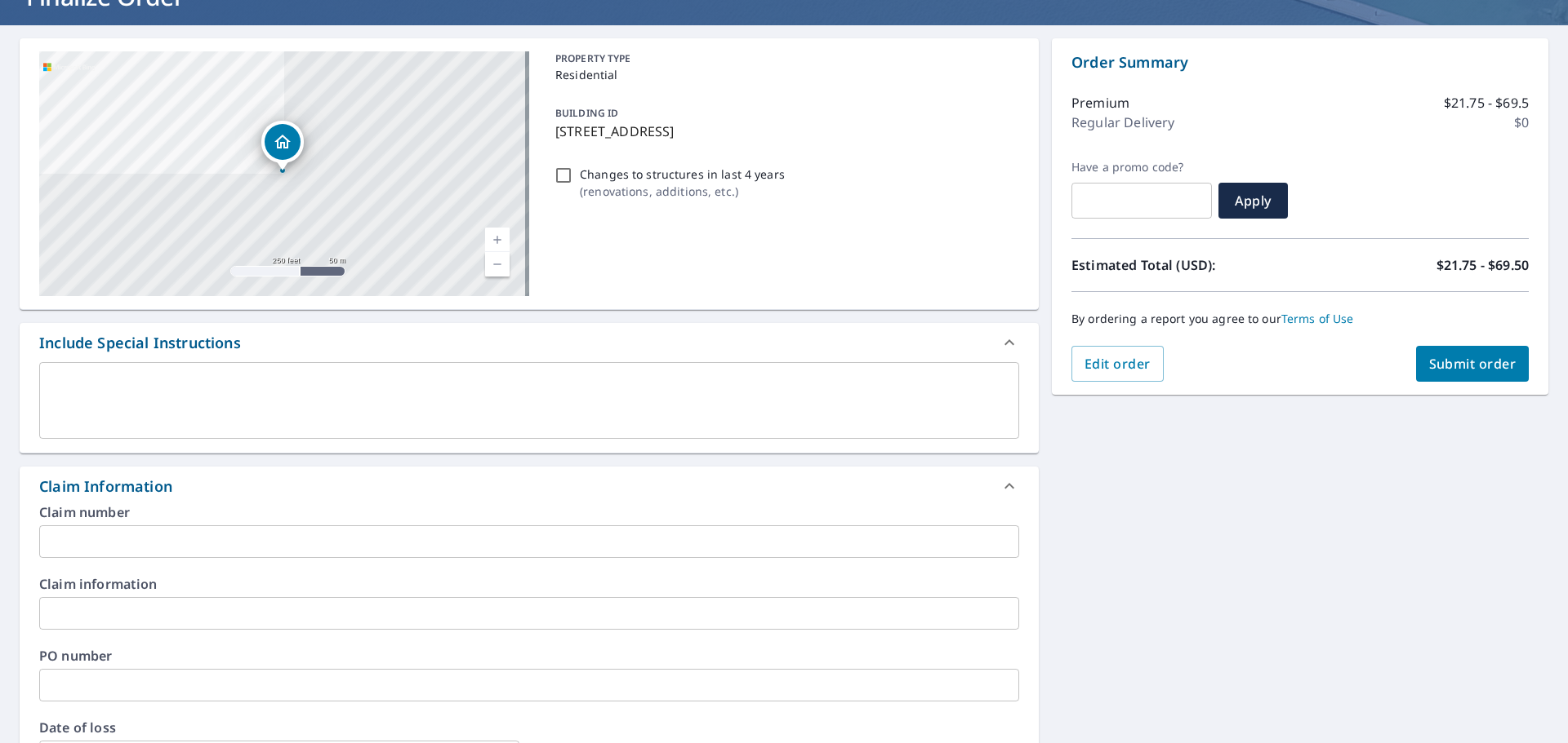
scroll to position [245, 0]
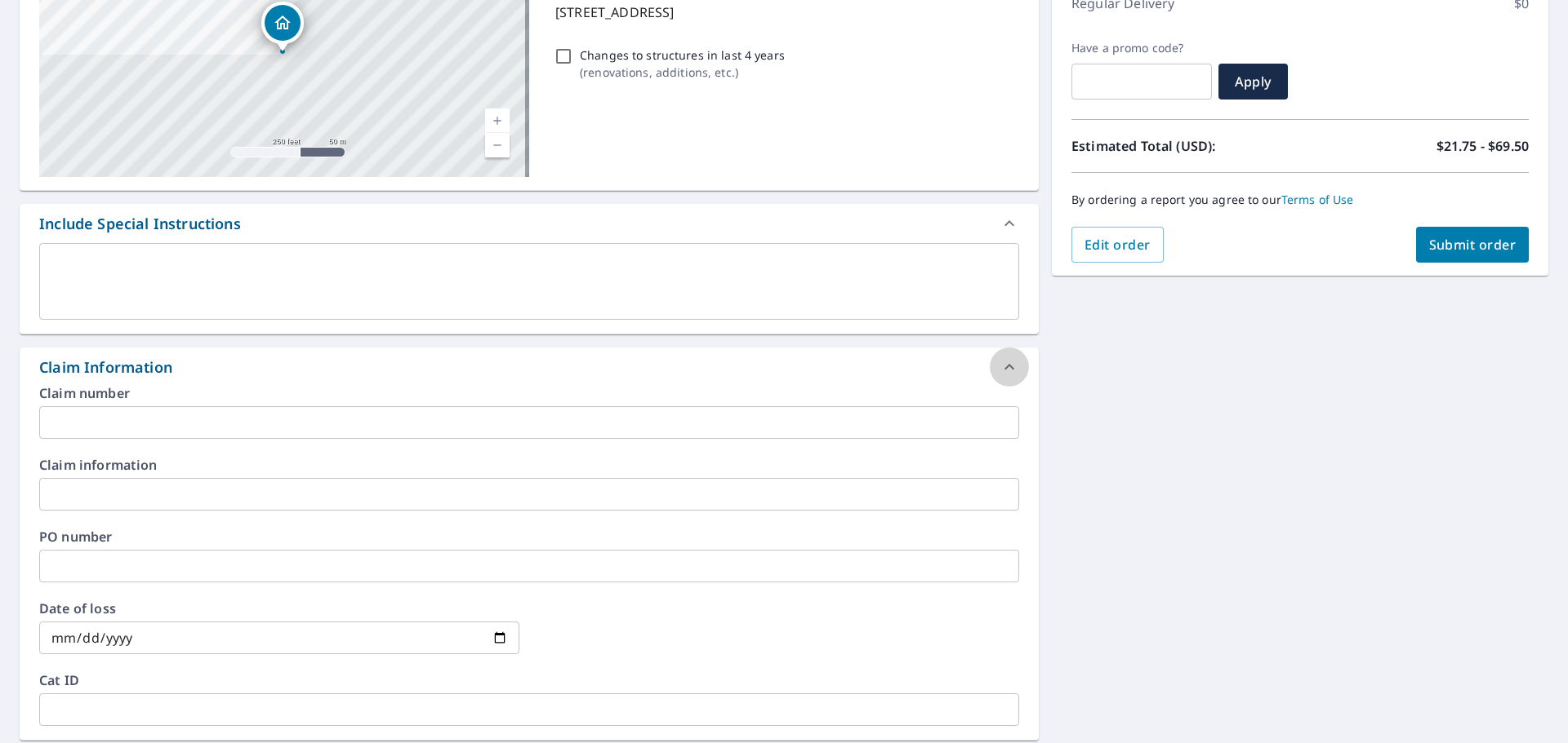
click at [999, 360] on icon at bounding box center [1009, 367] width 20 height 20
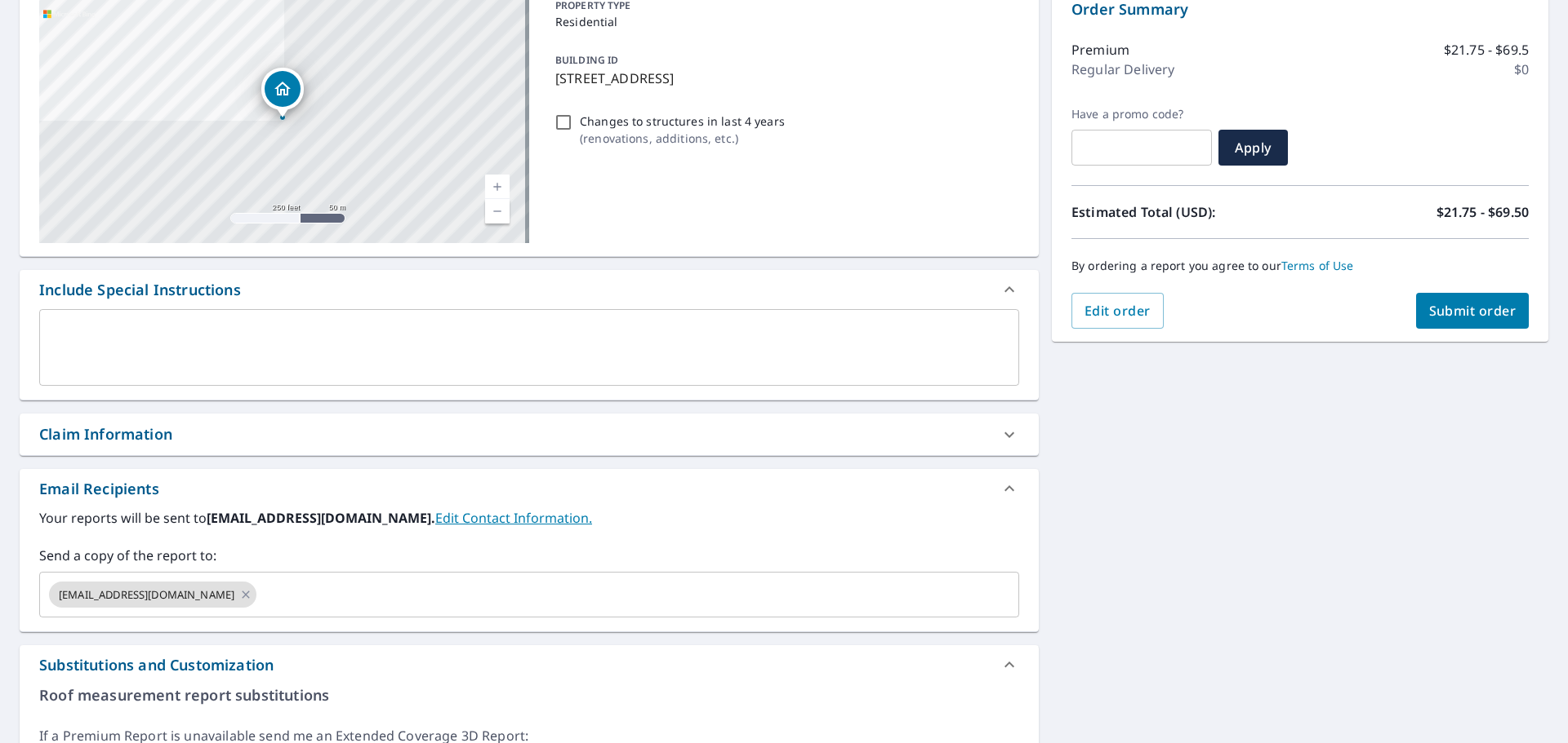
scroll to position [0, 0]
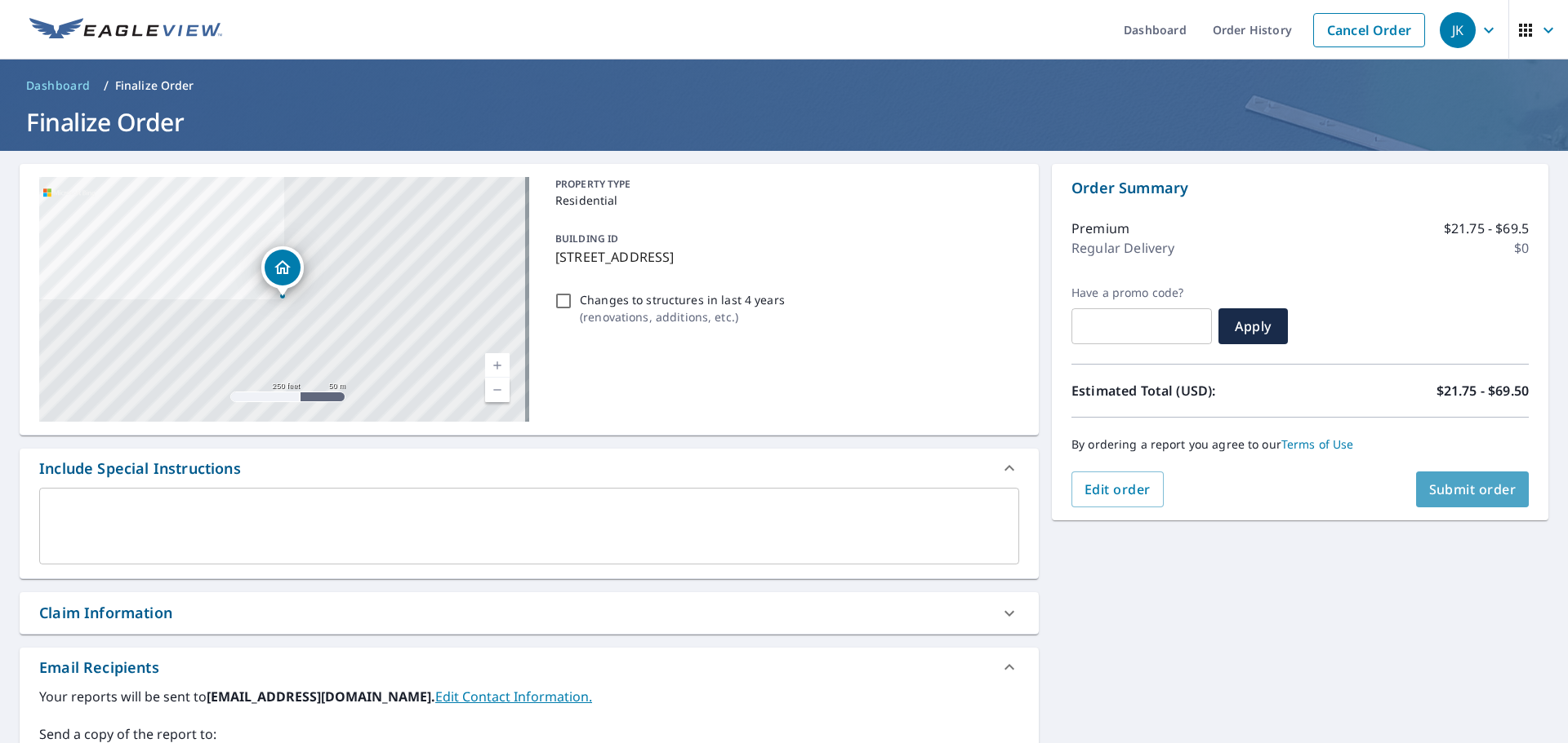
click at [1454, 493] on span "Submit order" at bounding box center [1473, 489] width 87 height 18
checkbox input "true"
